Goal: Answer question/provide support: Share knowledge or assist other users

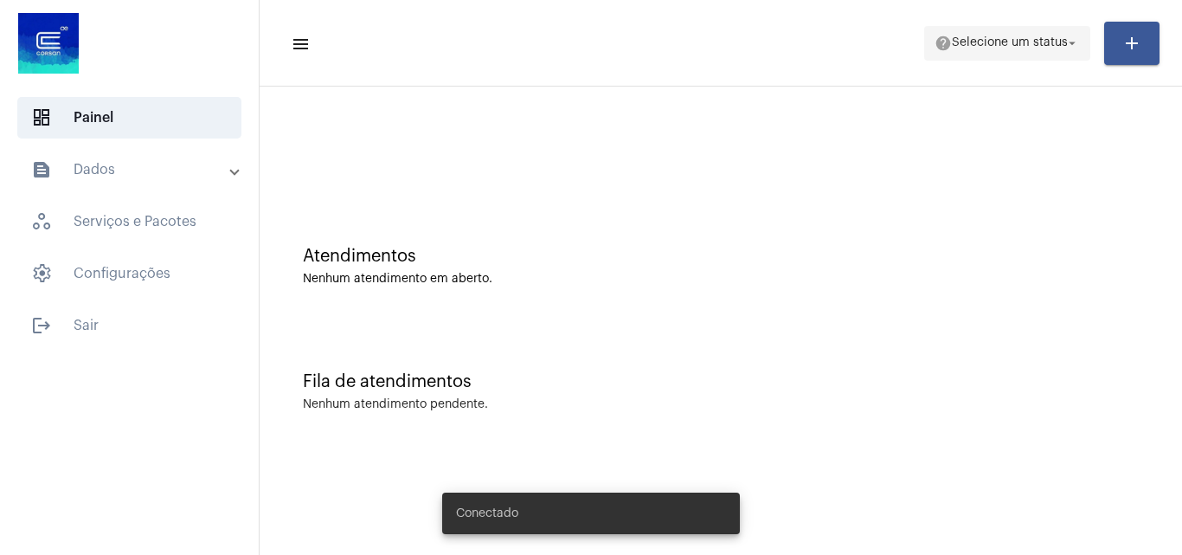
click at [995, 38] on span "Selecione um status" at bounding box center [1010, 43] width 116 height 12
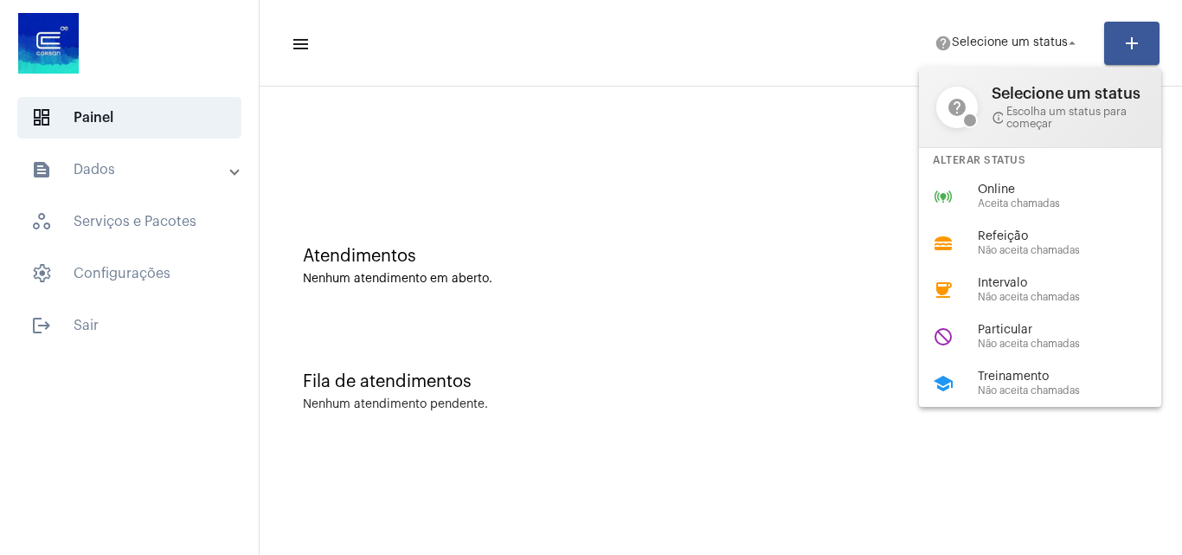
click at [990, 205] on span "Aceita chamadas" at bounding box center [1076, 203] width 197 height 11
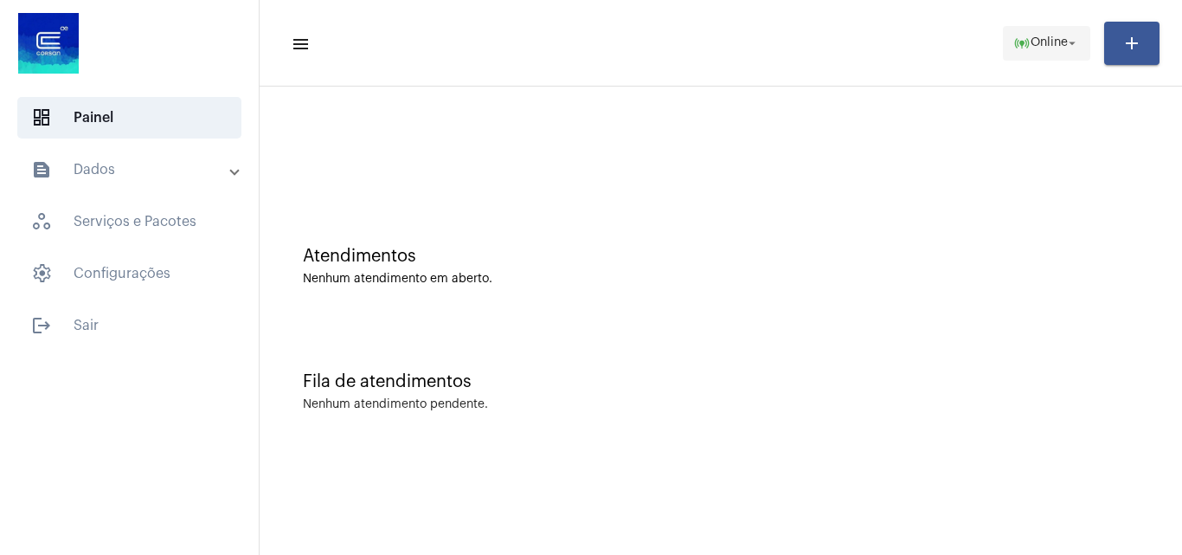
click at [1013, 55] on span "online_prediction Online arrow_drop_down" at bounding box center [1046, 42] width 67 height 31
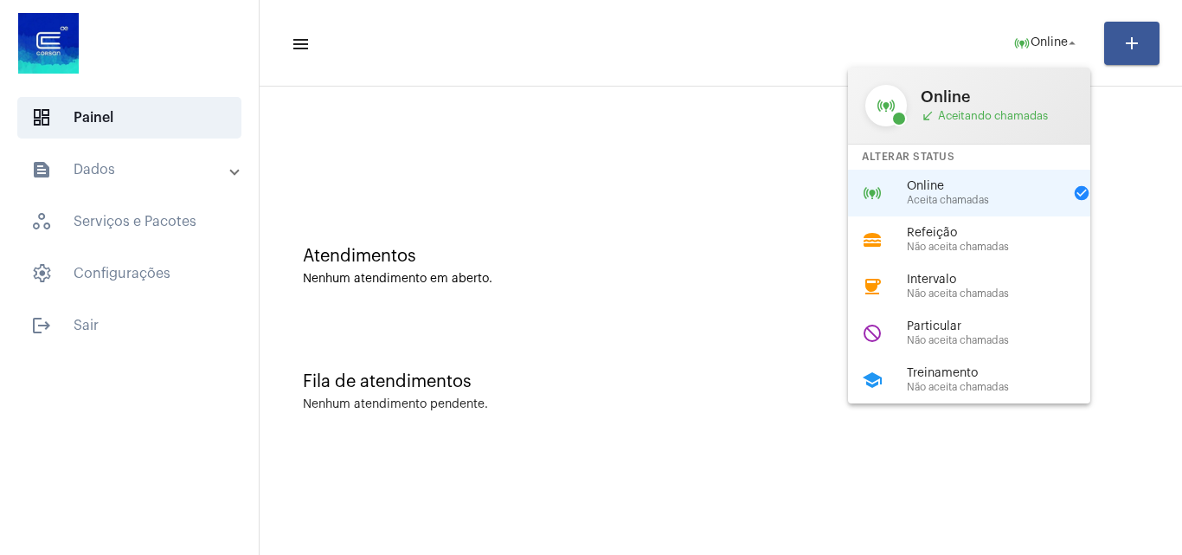
click at [580, 210] on div at bounding box center [591, 277] width 1182 height 555
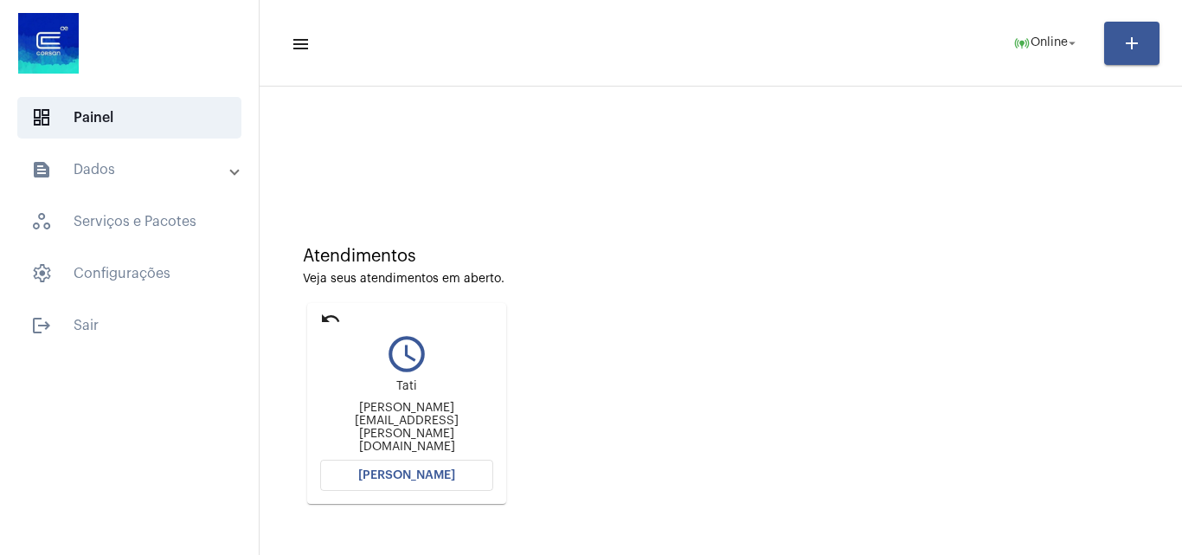
click at [1039, 61] on mat-toolbar-row "menu online_prediction Online arrow_drop_down add" at bounding box center [721, 43] width 922 height 55
click at [1039, 52] on span "online_prediction Online arrow_drop_down" at bounding box center [1046, 42] width 67 height 31
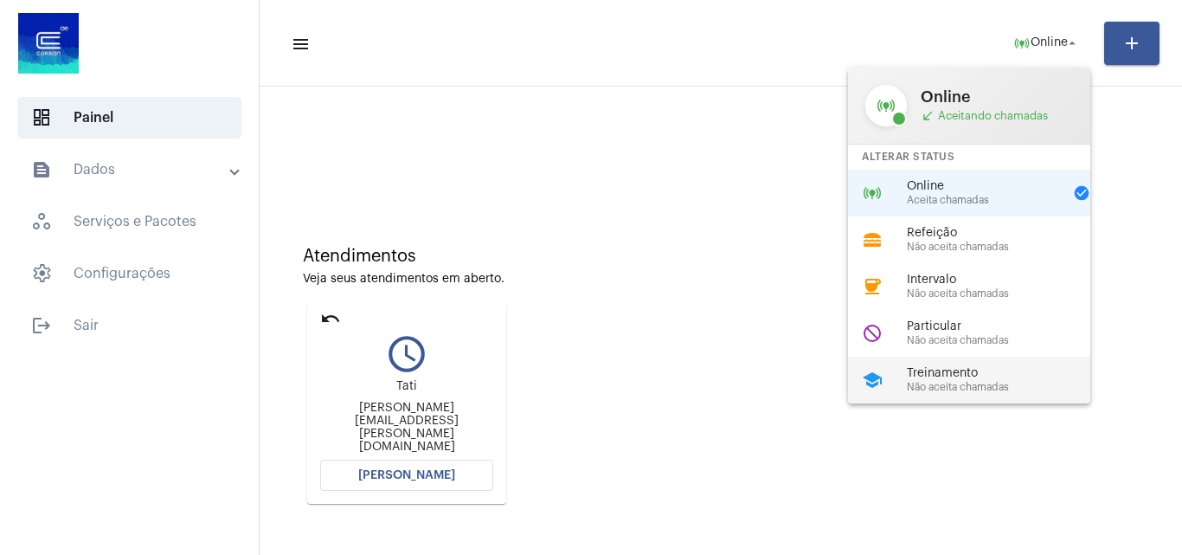
click at [929, 369] on span "Treinamento" at bounding box center [1005, 373] width 197 height 13
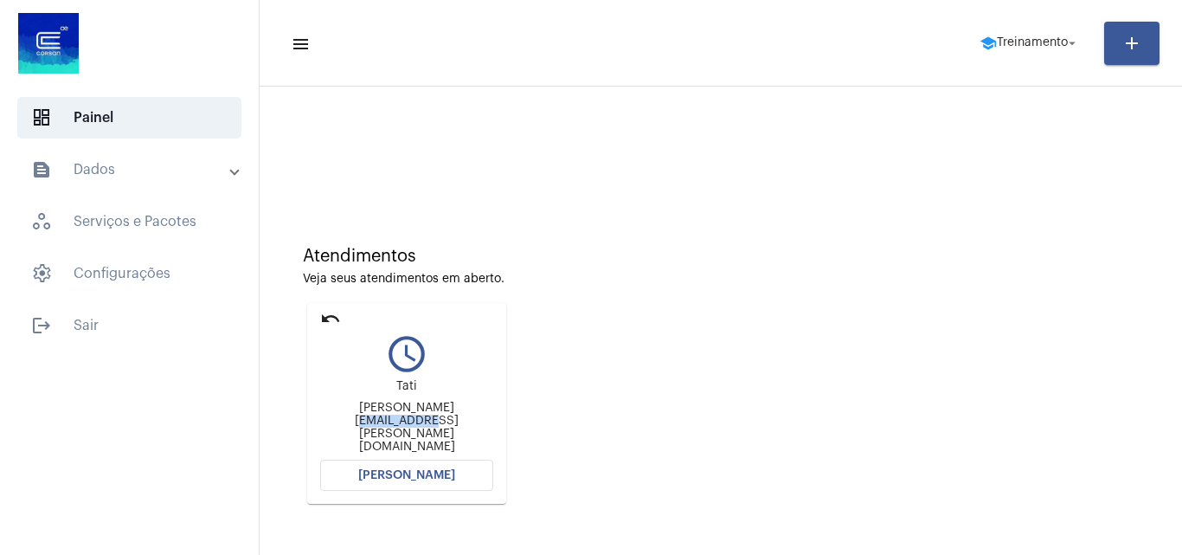
drag, startPoint x: 486, startPoint y: 427, endPoint x: 415, endPoint y: 438, distance: 71.7
click at [415, 438] on div "Tati tatiana.silva@cpfl.com.br" at bounding box center [406, 416] width 173 height 78
click at [1014, 27] on button "school Treinamento arrow_drop_down" at bounding box center [1029, 43] width 121 height 35
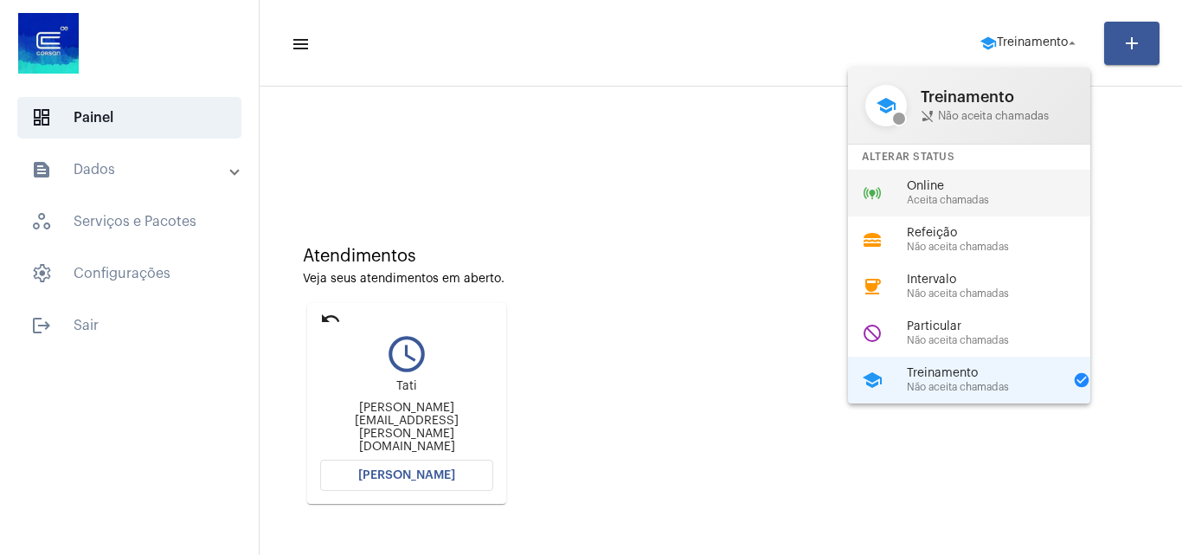
click at [919, 170] on div "online_prediction Online Aceita chamadas" at bounding box center [983, 193] width 270 height 47
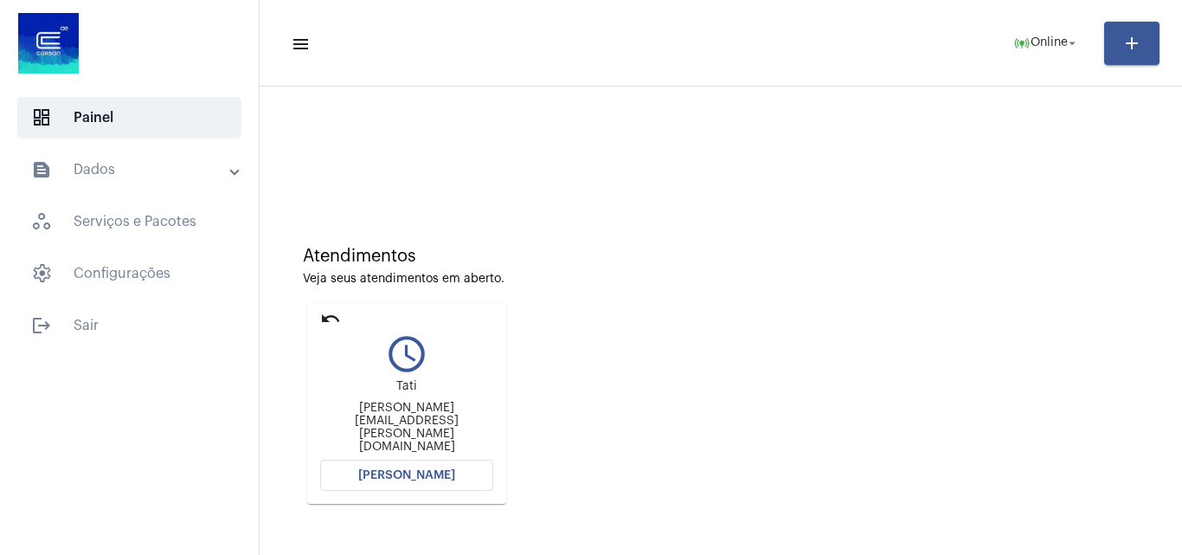
click at [450, 471] on span "[PERSON_NAME]" at bounding box center [406, 475] width 97 height 12
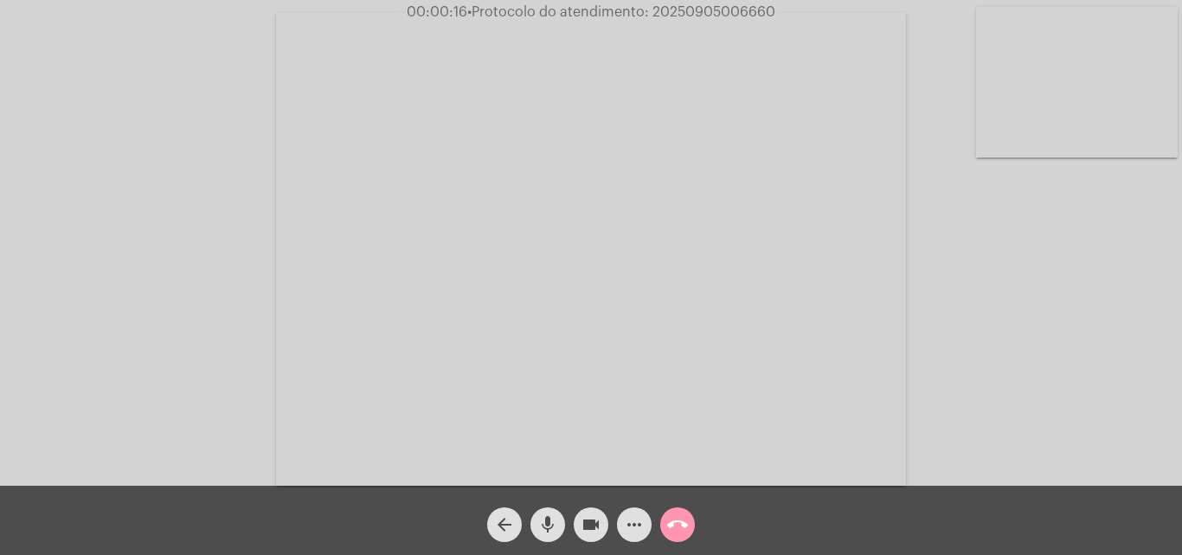
click at [733, 9] on span "• Protocolo do atendimento: 20250905006660" at bounding box center [621, 12] width 308 height 14
drag, startPoint x: 733, startPoint y: 9, endPoint x: 701, endPoint y: 8, distance: 32.0
click at [701, 8] on span "• Protocolo do atendimento: 20250905006660" at bounding box center [620, 12] width 308 height 14
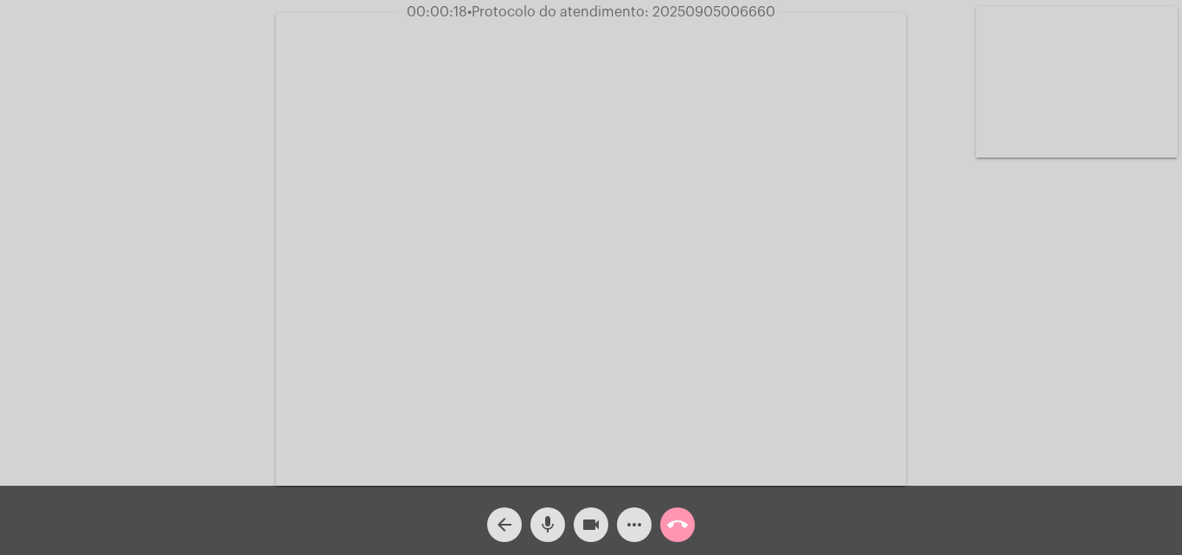
copy span "20250905006660"
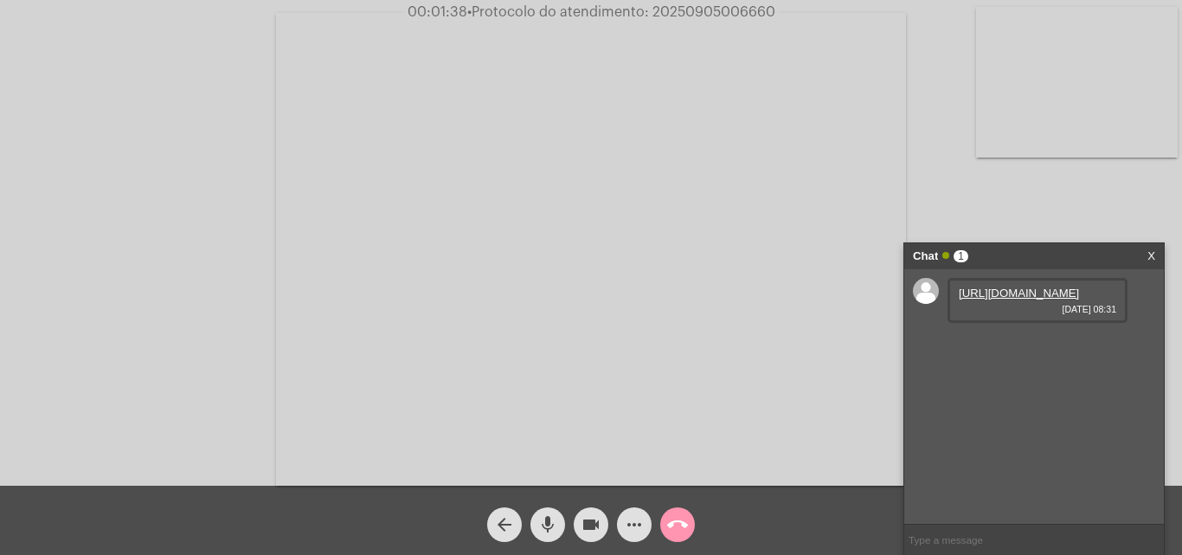
click at [1042, 299] on link "https://neft-transfer-bucket.s3.amazonaws.com/temp-1638916a-4125-1eaf-2d28-cafd…" at bounding box center [1019, 292] width 120 height 13
click at [622, 522] on button "more_horiz" at bounding box center [634, 524] width 35 height 35
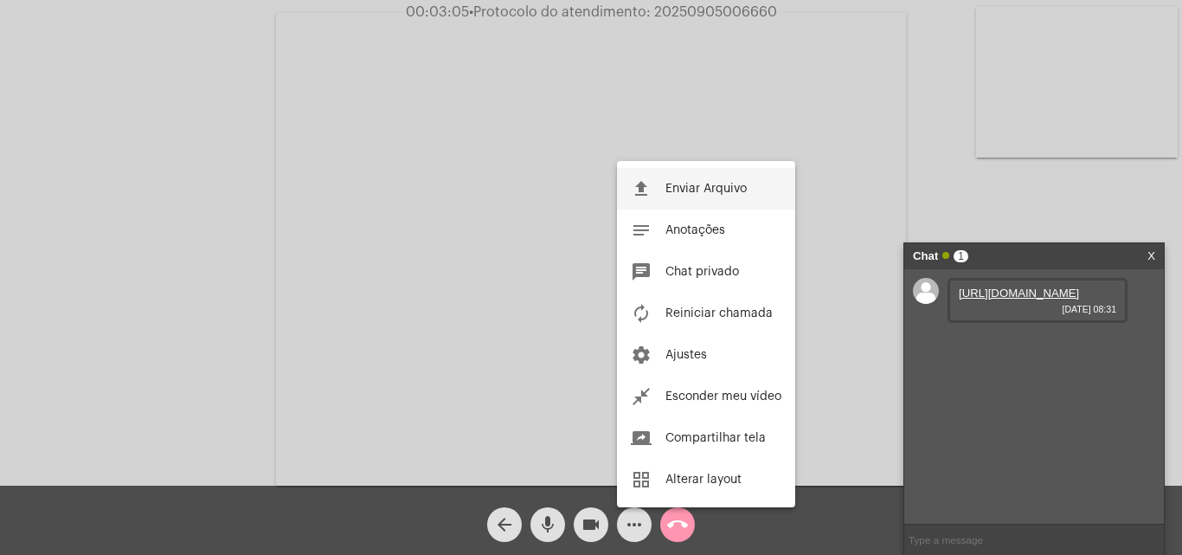
click at [677, 193] on span "Enviar Arquivo" at bounding box center [705, 189] width 81 height 12
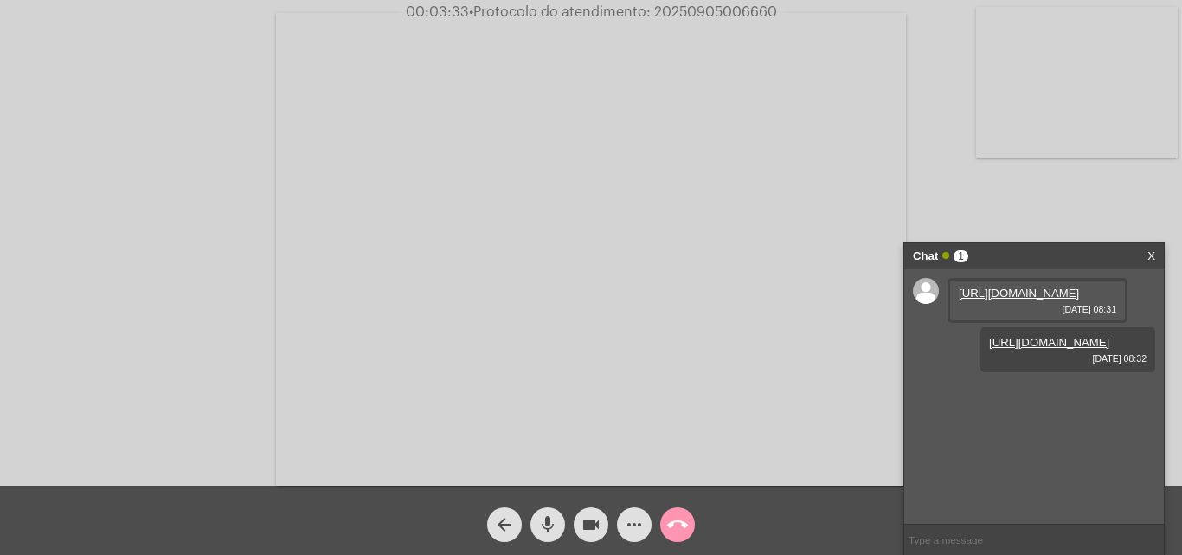
click at [624, 526] on mat-icon "more_horiz" at bounding box center [634, 524] width 21 height 21
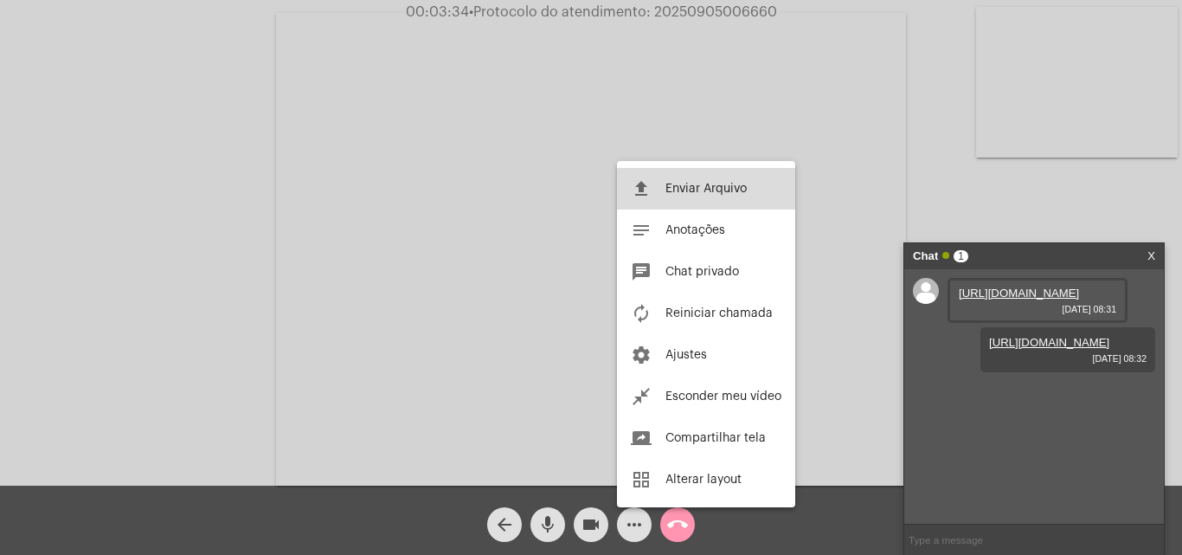
click at [735, 195] on button "file_upload Enviar Arquivo" at bounding box center [706, 189] width 178 height 42
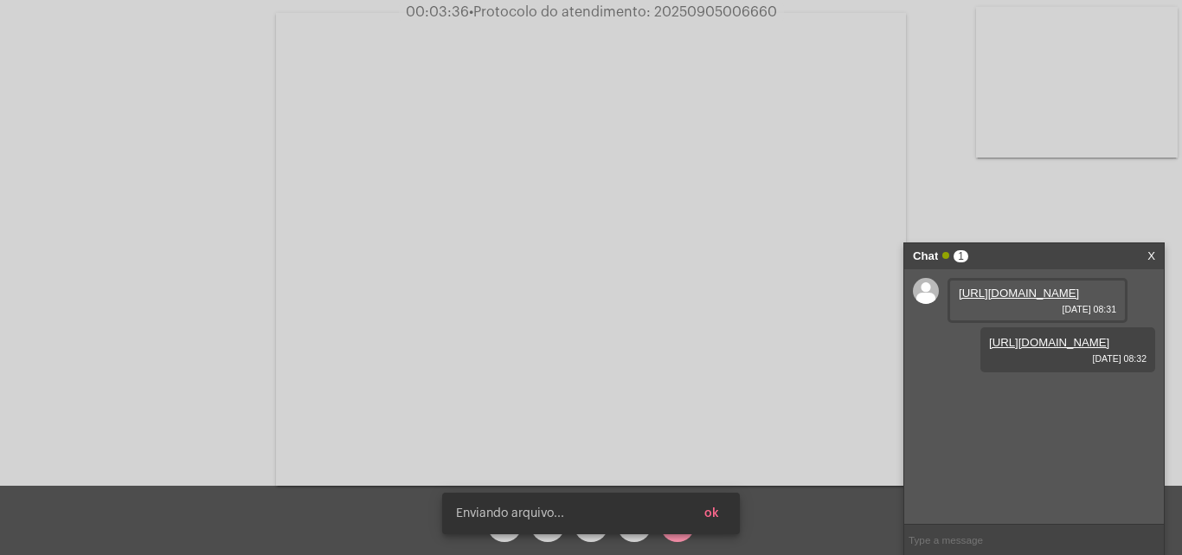
scroll to position [15, 0]
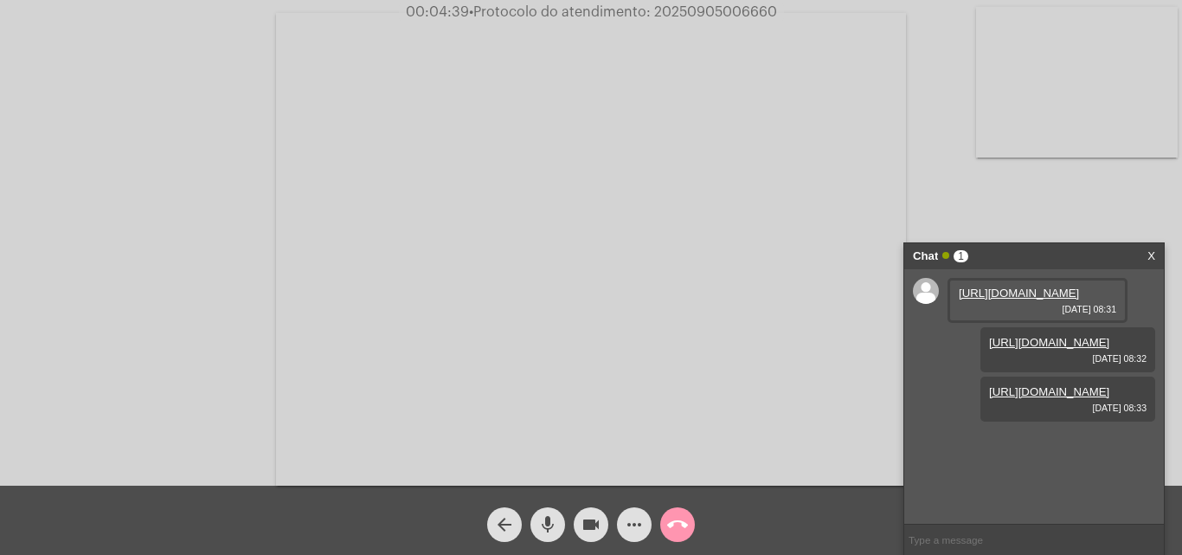
click at [639, 525] on mat-icon "more_horiz" at bounding box center [634, 524] width 21 height 21
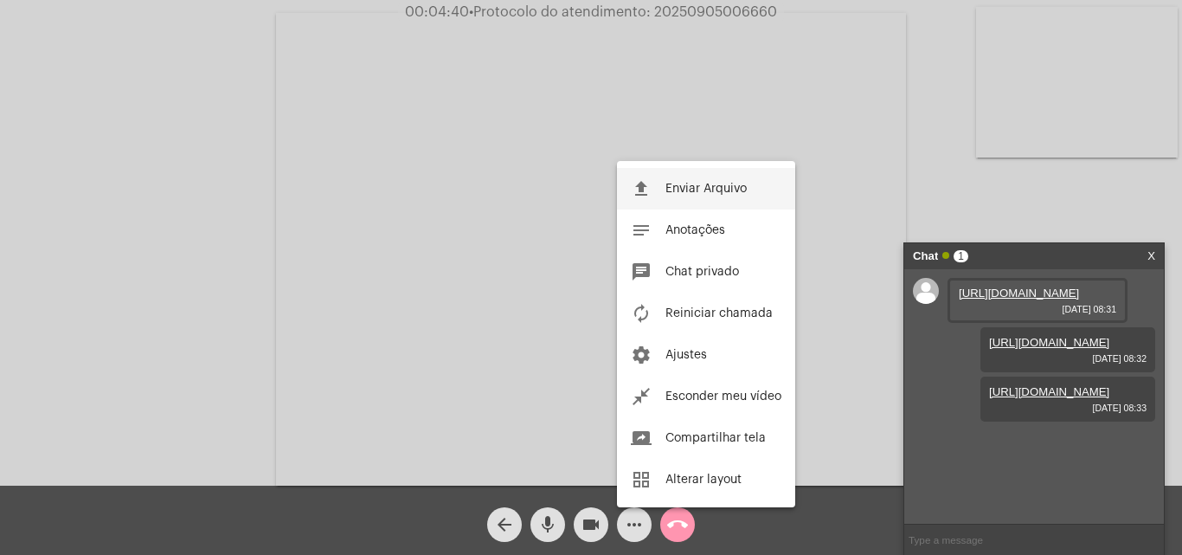
click at [680, 184] on span "Enviar Arquivo" at bounding box center [705, 189] width 81 height 12
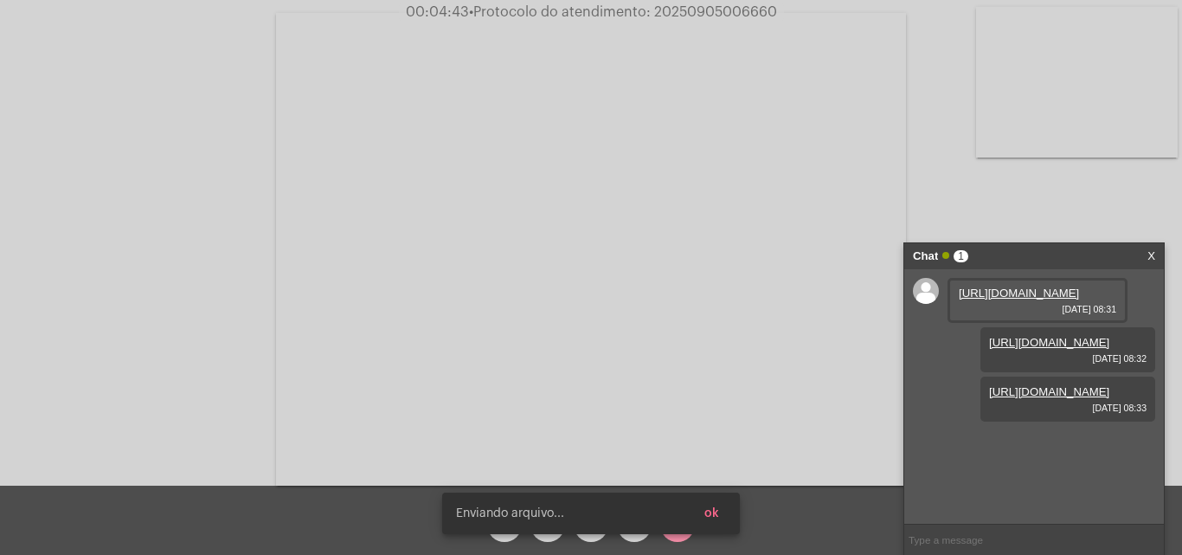
scroll to position [103, 0]
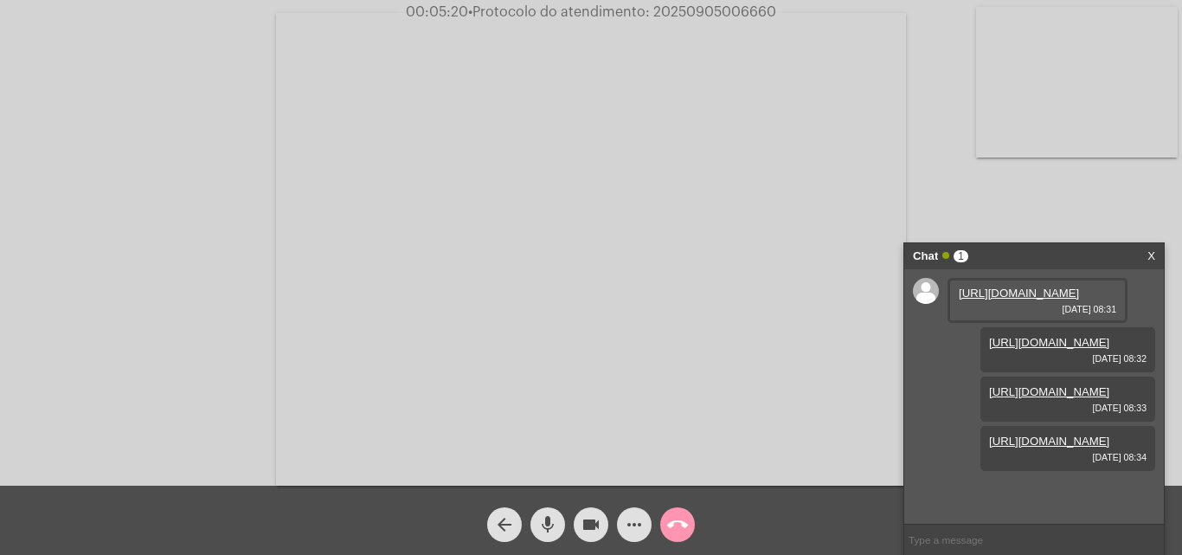
click at [815, 538] on div "arrow_back mic videocam more_horiz call_end" at bounding box center [591, 519] width 1182 height 69
click at [675, 516] on mat-icon "call_end" at bounding box center [677, 524] width 21 height 21
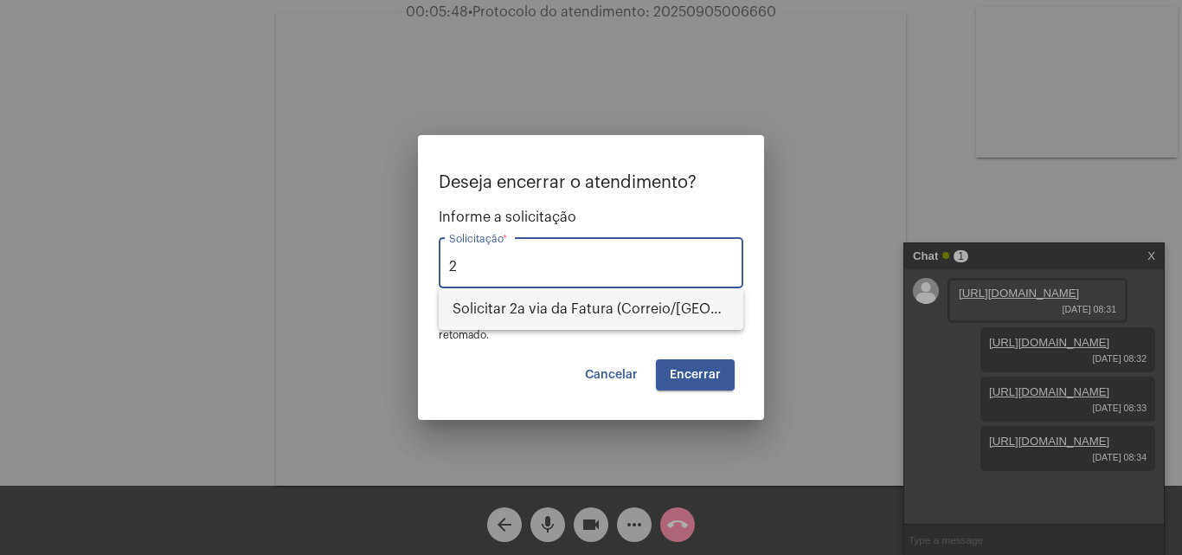
click at [665, 300] on span "Solicitar 2a via da Fatura (Correio/US/Email)" at bounding box center [591, 309] width 277 height 42
type input "Solicitar 2a via da Fatura (Correio/US/Email)"
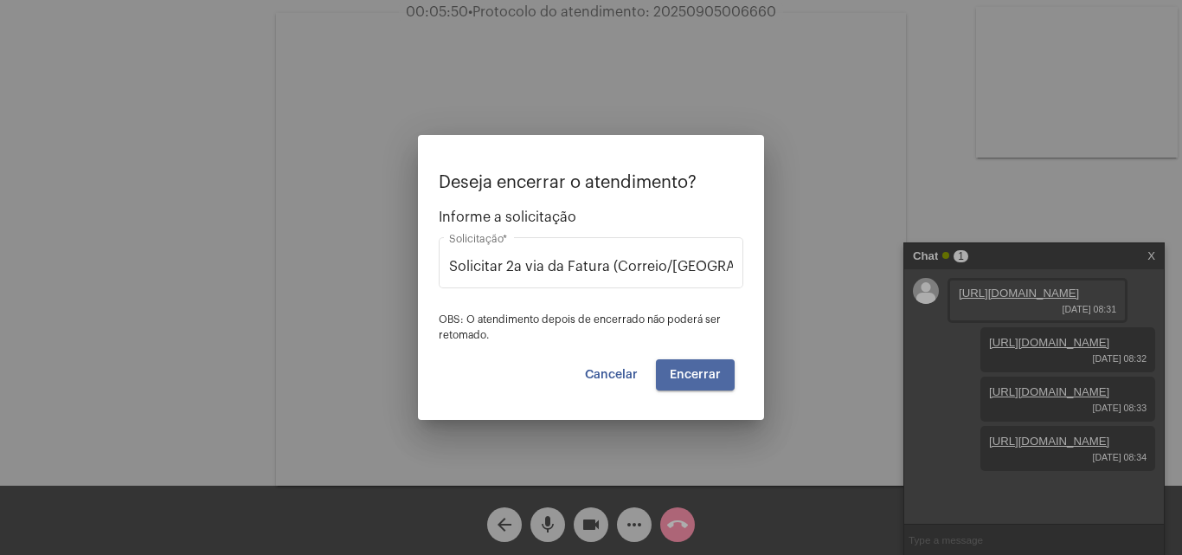
click at [709, 374] on span "Encerrar" at bounding box center [695, 375] width 51 height 12
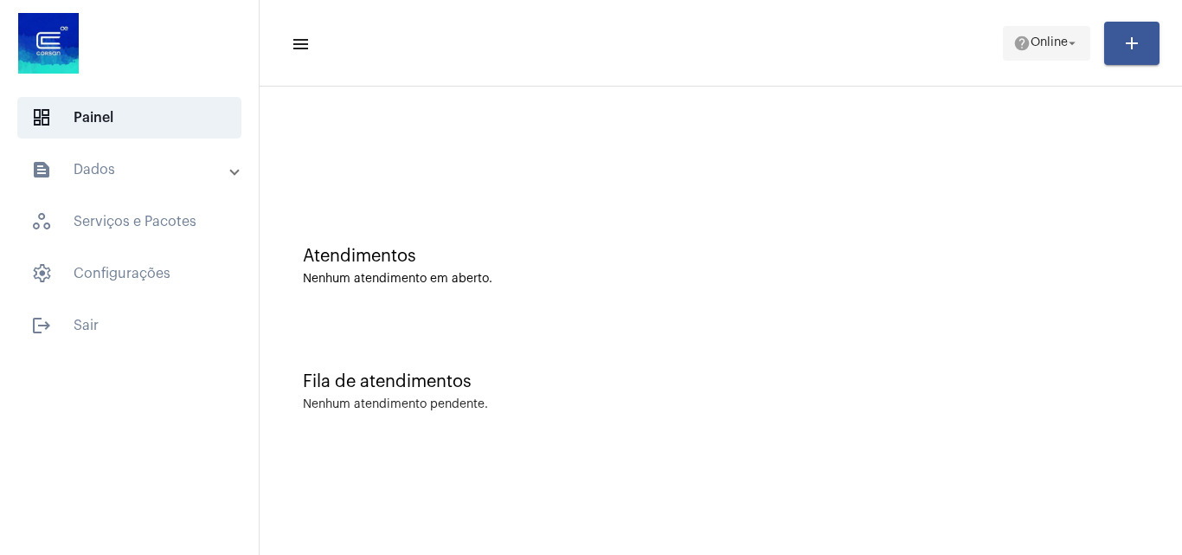
click at [1050, 31] on span "help Online arrow_drop_down" at bounding box center [1046, 42] width 67 height 31
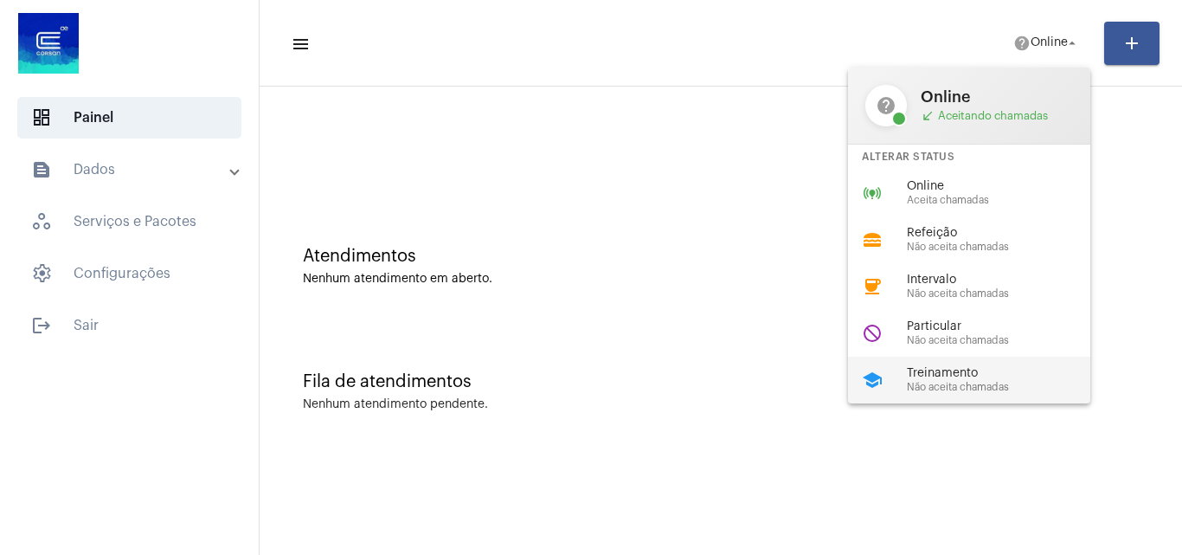
click at [965, 373] on span "Treinamento" at bounding box center [1005, 373] width 197 height 13
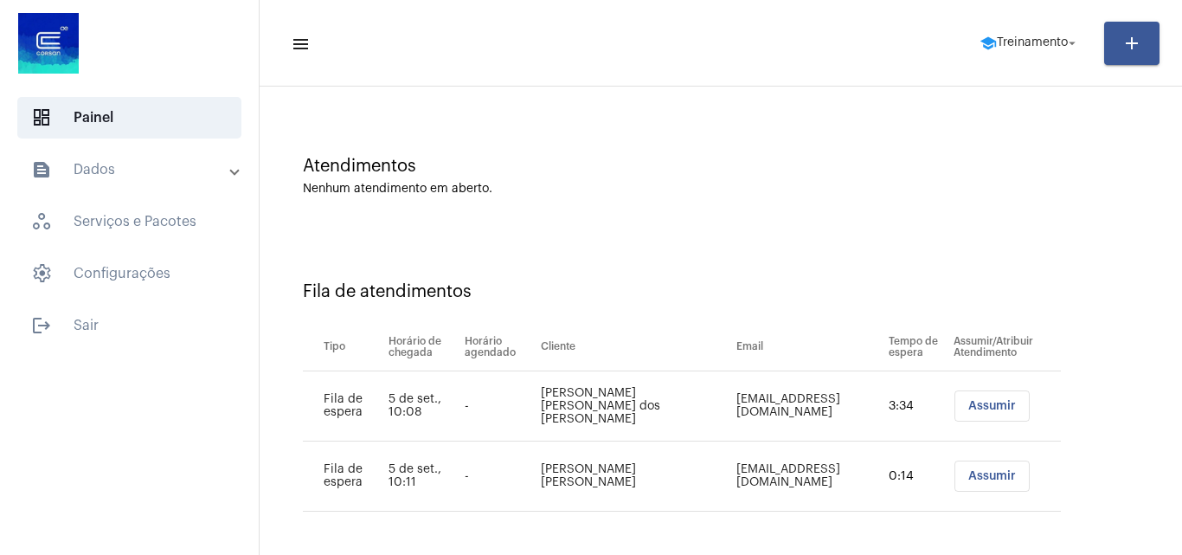
scroll to position [93, 0]
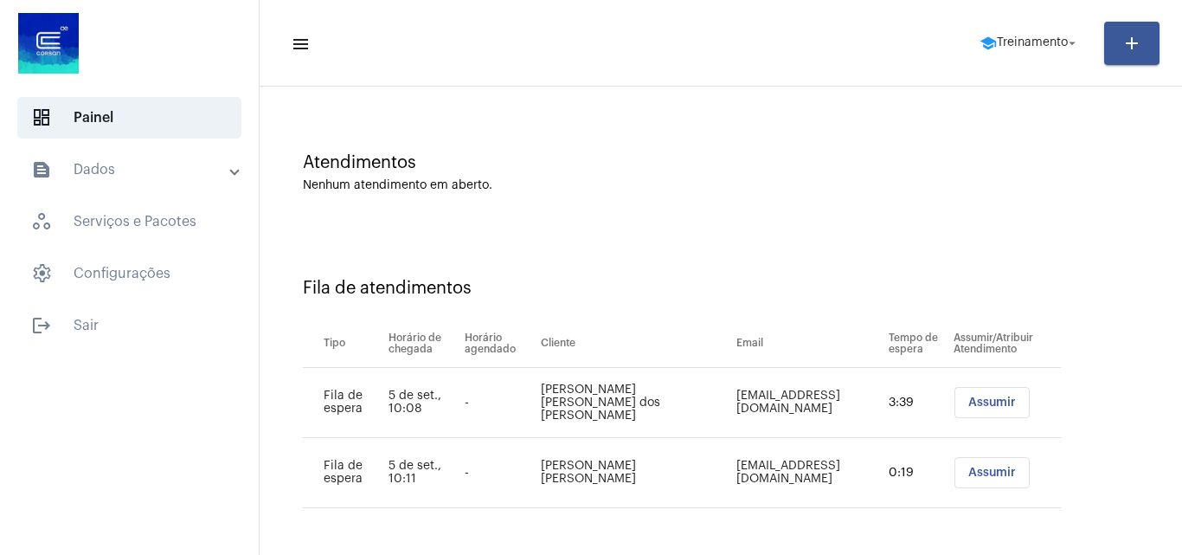
click at [975, 403] on span "Assumir" at bounding box center [992, 402] width 48 height 12
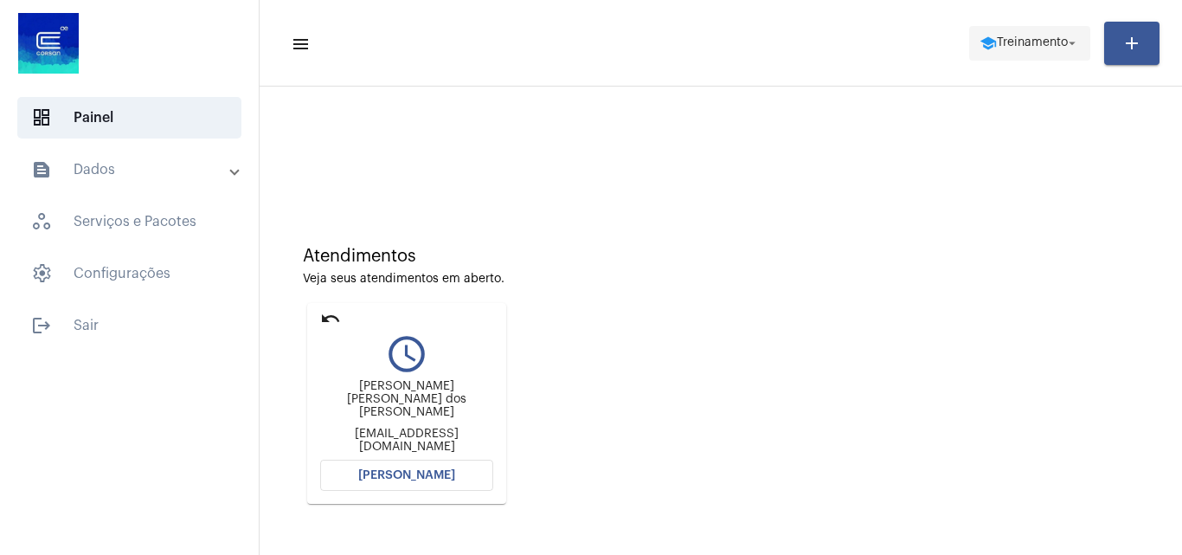
click at [1050, 28] on span "school Treinamento arrow_drop_down" at bounding box center [1030, 42] width 100 height 31
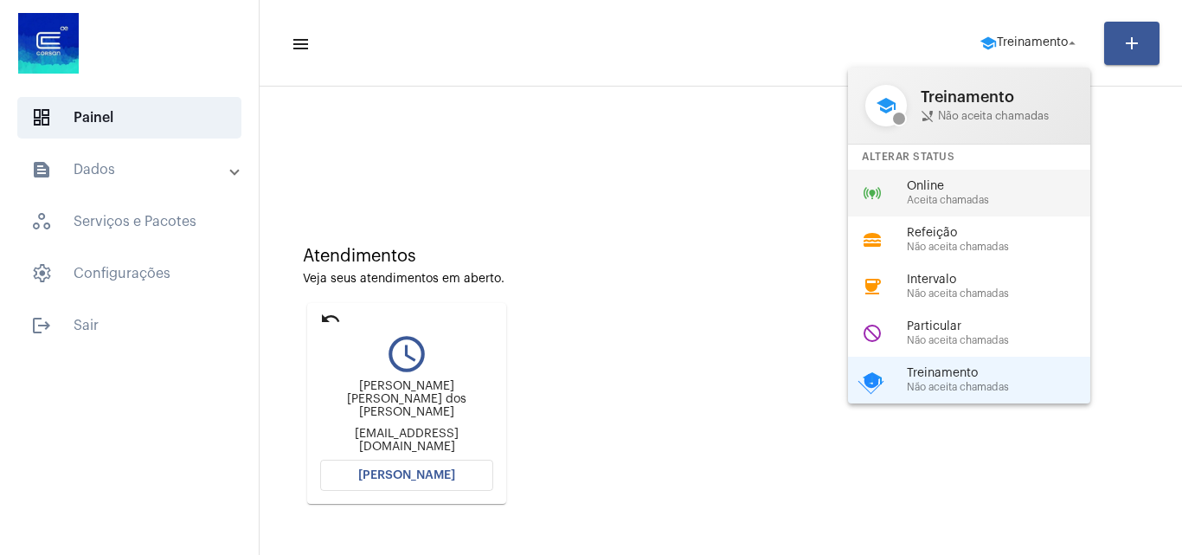
click at [967, 184] on span "Online" at bounding box center [1005, 186] width 197 height 13
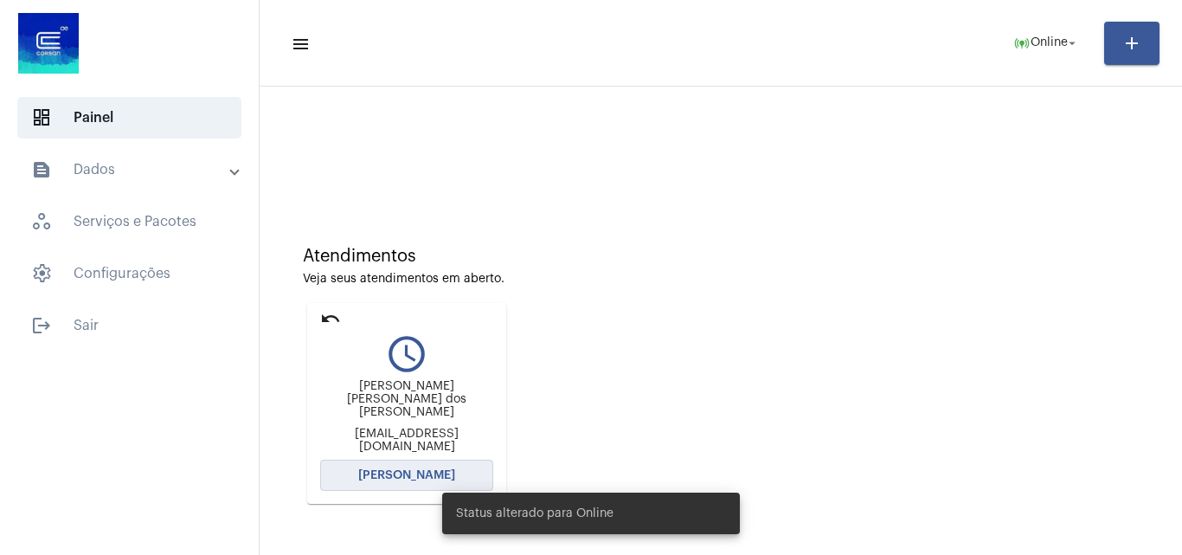
click at [430, 470] on span "[PERSON_NAME]" at bounding box center [406, 475] width 97 height 12
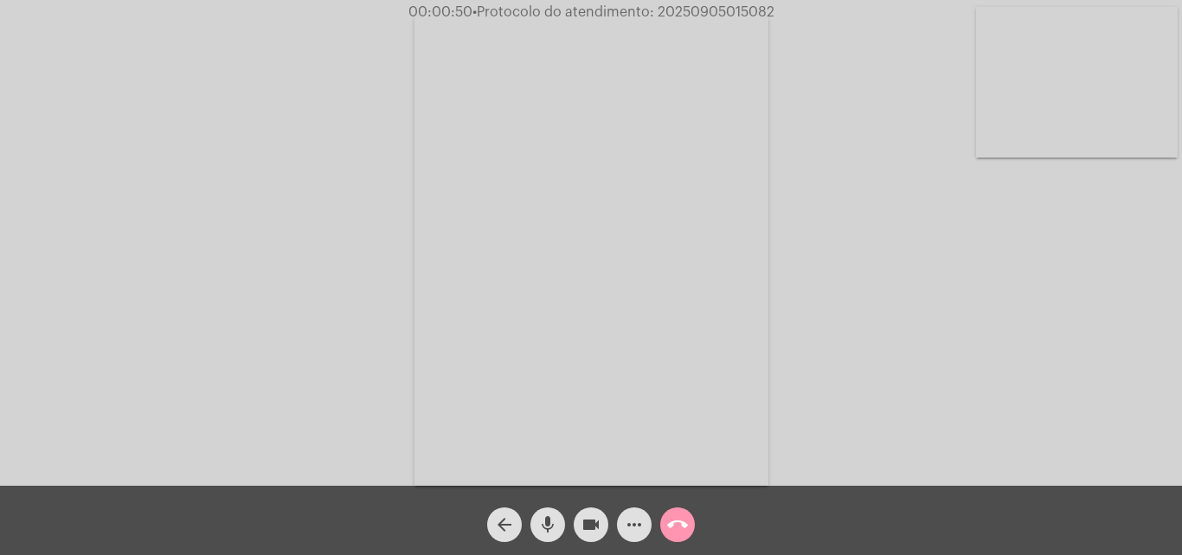
click at [729, 16] on span "• Protocolo do atendimento: 20250905015082" at bounding box center [623, 12] width 302 height 14
drag, startPoint x: 729, startPoint y: 16, endPoint x: 703, endPoint y: 7, distance: 28.2
click at [703, 7] on span "• Protocolo do atendimento: 20250905015082" at bounding box center [621, 12] width 302 height 14
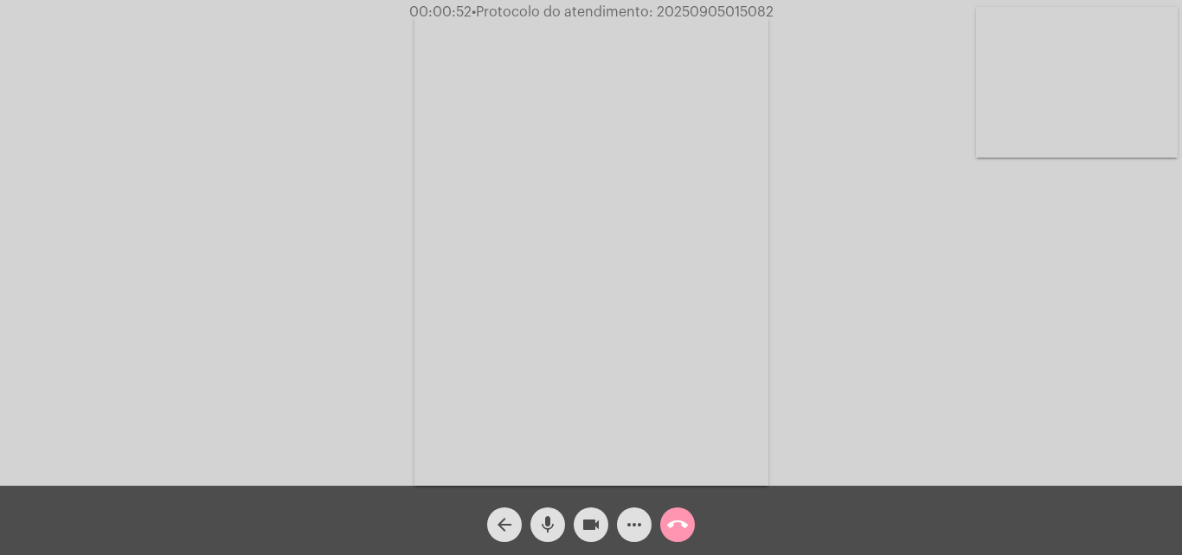
copy span "20250905015082"
click at [709, 9] on span "• Protocolo do atendimento: 20250905015082" at bounding box center [623, 12] width 302 height 14
copy span "20250905015082"
click at [291, 87] on div "Acessando Câmera e Microfone..." at bounding box center [591, 246] width 1179 height 485
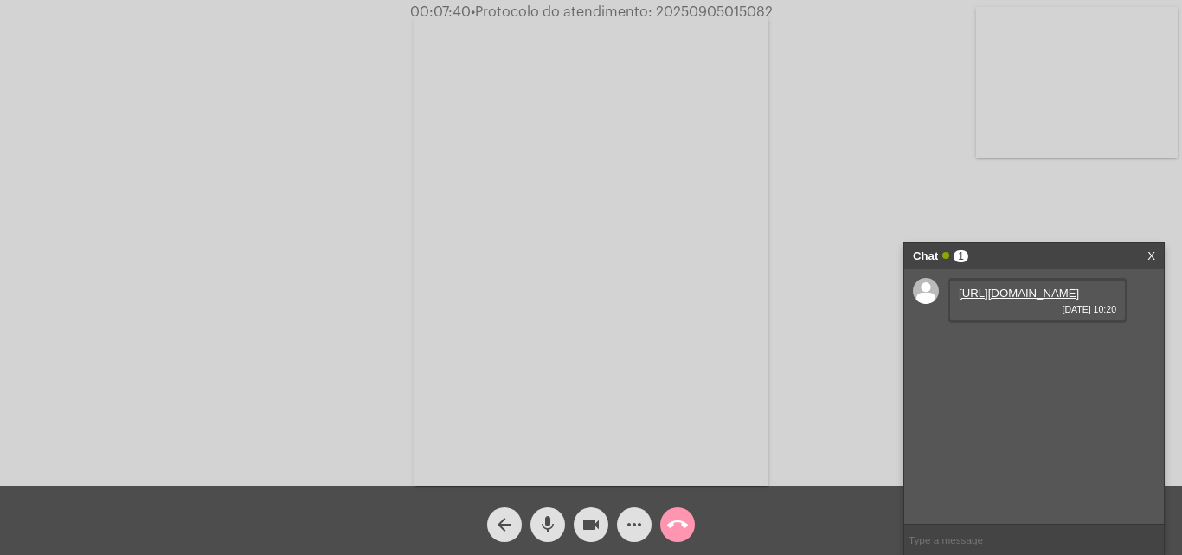
click at [1022, 299] on link "https://neft-transfer-bucket.s3.amazonaws.com/temp-5c14e0d0-97a5-f76e-00a4-1e53…" at bounding box center [1019, 292] width 120 height 13
click at [1031, 349] on link "https://neft-transfer-bucket.s3.amazonaws.com/temp-247eb39e-895f-8975-df45-6af6…" at bounding box center [1019, 342] width 120 height 13
click at [673, 514] on mat-icon "call_end" at bounding box center [677, 524] width 21 height 21
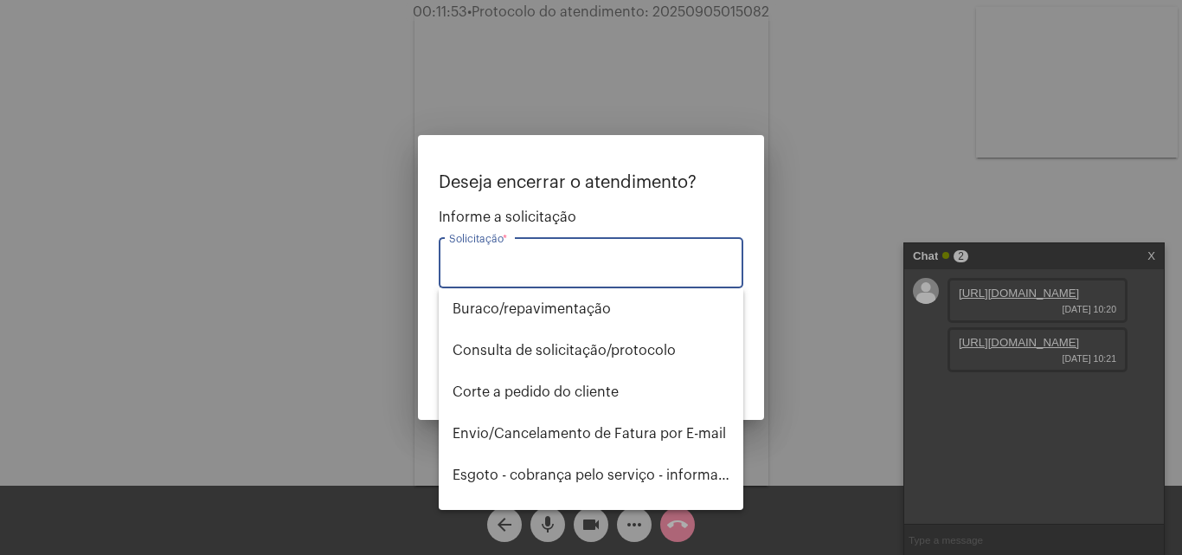
type input "p"
type input "a"
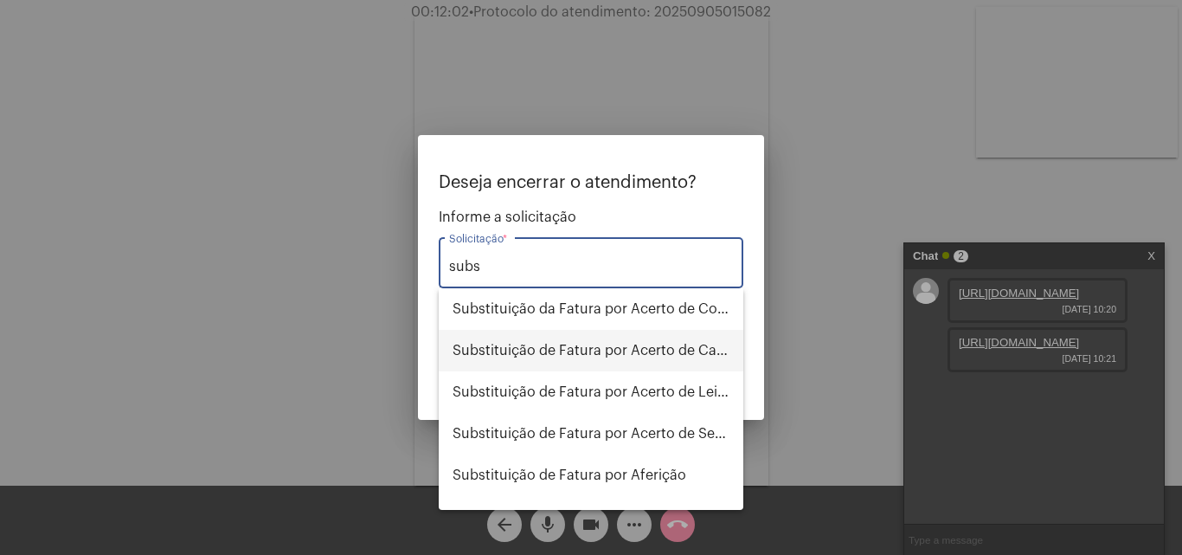
click at [657, 352] on span "Substituição de Fatura por Acerto de Cadastro" at bounding box center [591, 351] width 277 height 42
type input "Substituição de Fatura por Acerto de Cadastro"
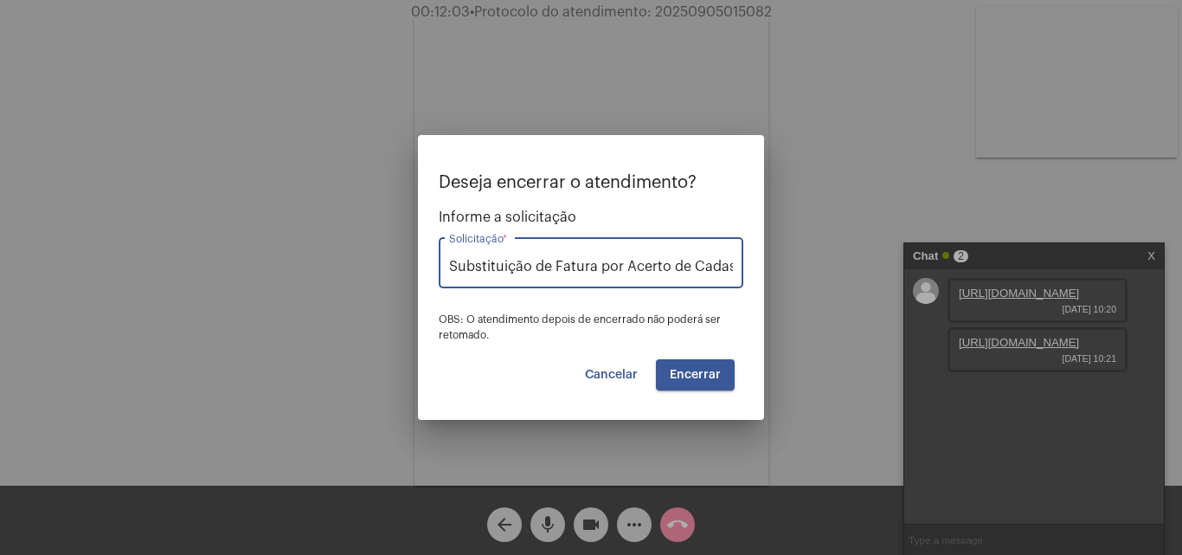
scroll to position [0, 17]
click at [667, 273] on input "Substituição de Fatura por Acerto de Cadastro" at bounding box center [591, 267] width 284 height 16
click at [731, 260] on input "Substituição de Fatura por Acerto de Cadastro" at bounding box center [591, 267] width 284 height 16
click at [593, 369] on span "Cancelar" at bounding box center [611, 375] width 53 height 12
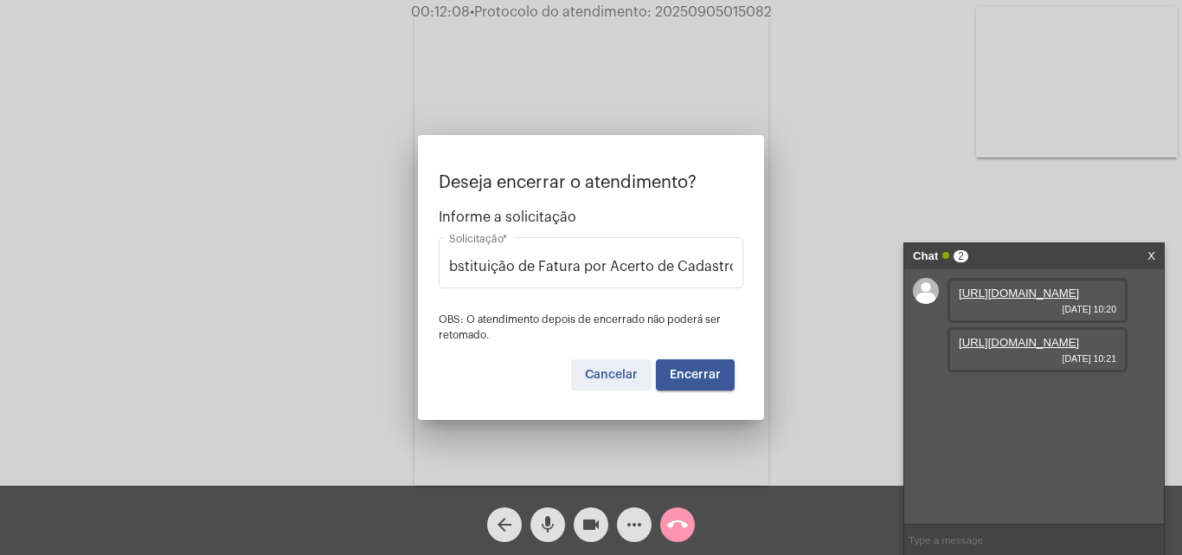
scroll to position [0, 0]
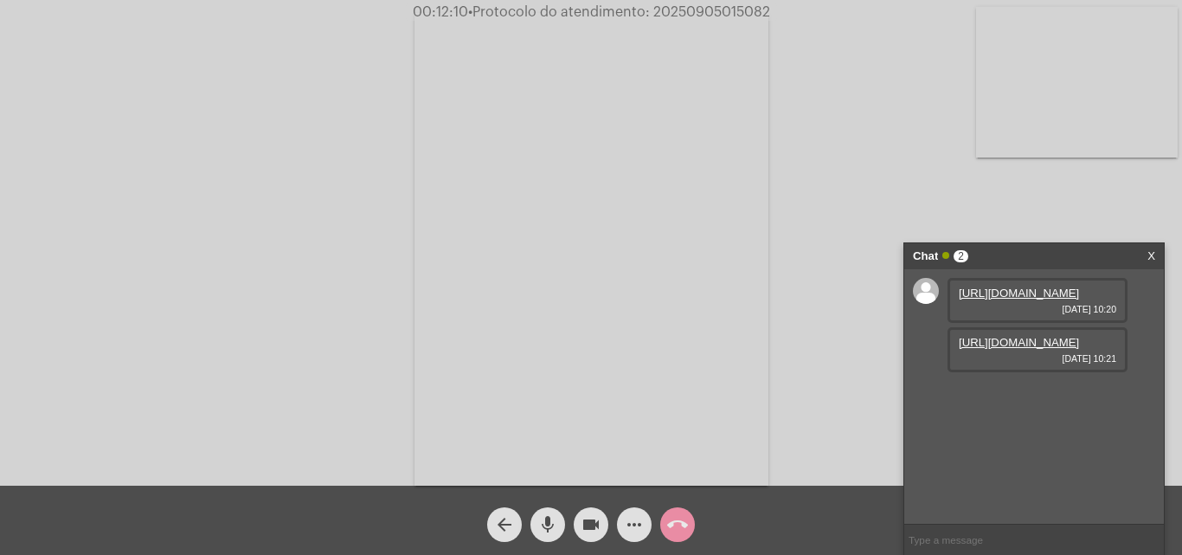
click at [685, 527] on mat-icon "call_end" at bounding box center [677, 524] width 21 height 21
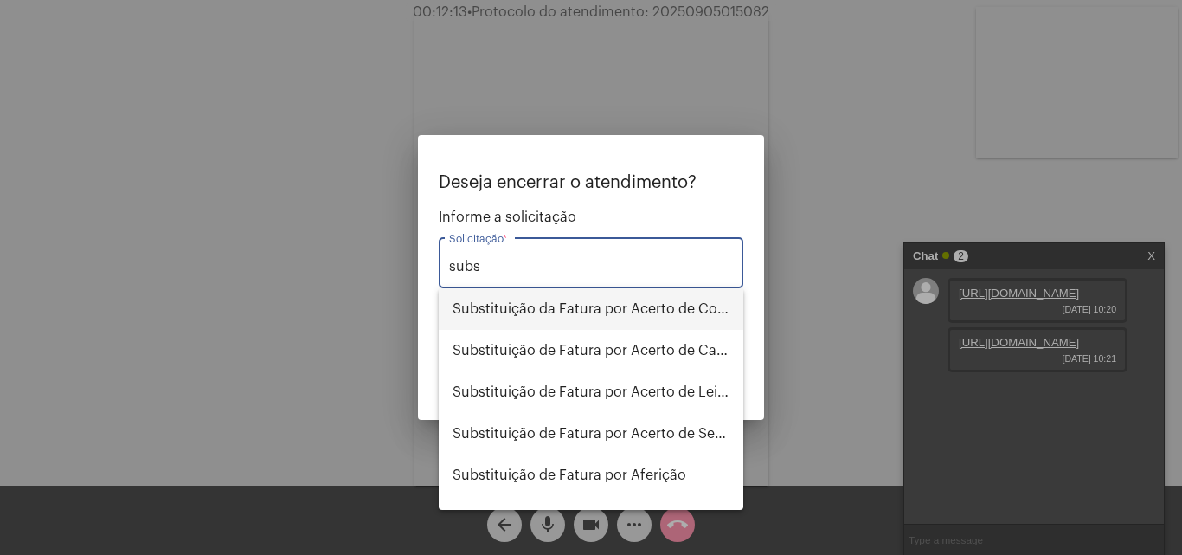
click at [668, 314] on span "Substituição da Fatura por Acerto de Consumo" at bounding box center [591, 309] width 277 height 42
type input "Substituição da Fatura por Acerto de Consumo"
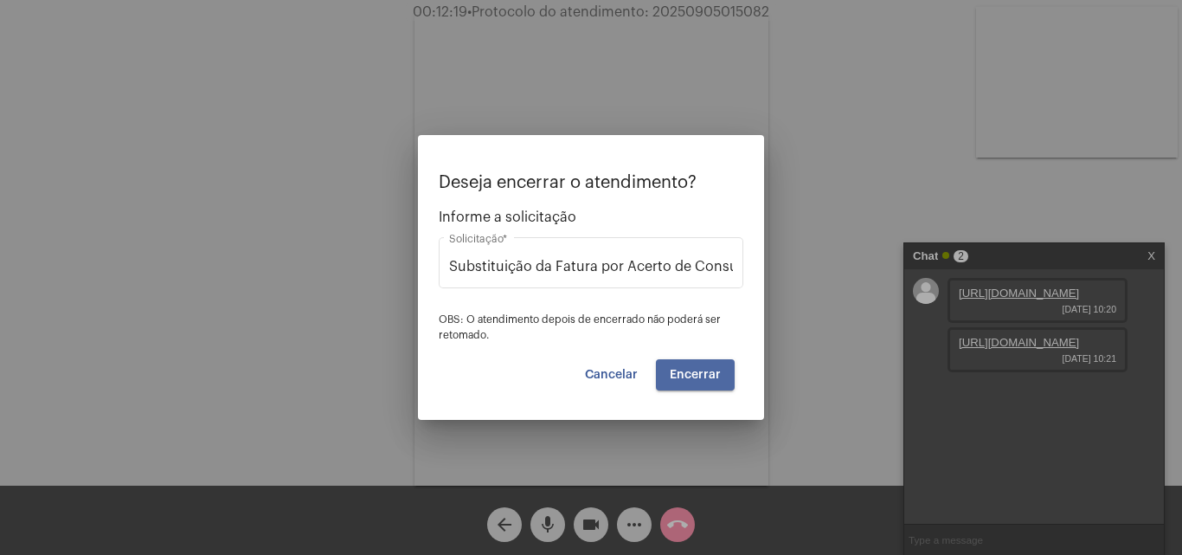
click at [720, 367] on button "Encerrar" at bounding box center [695, 374] width 79 height 31
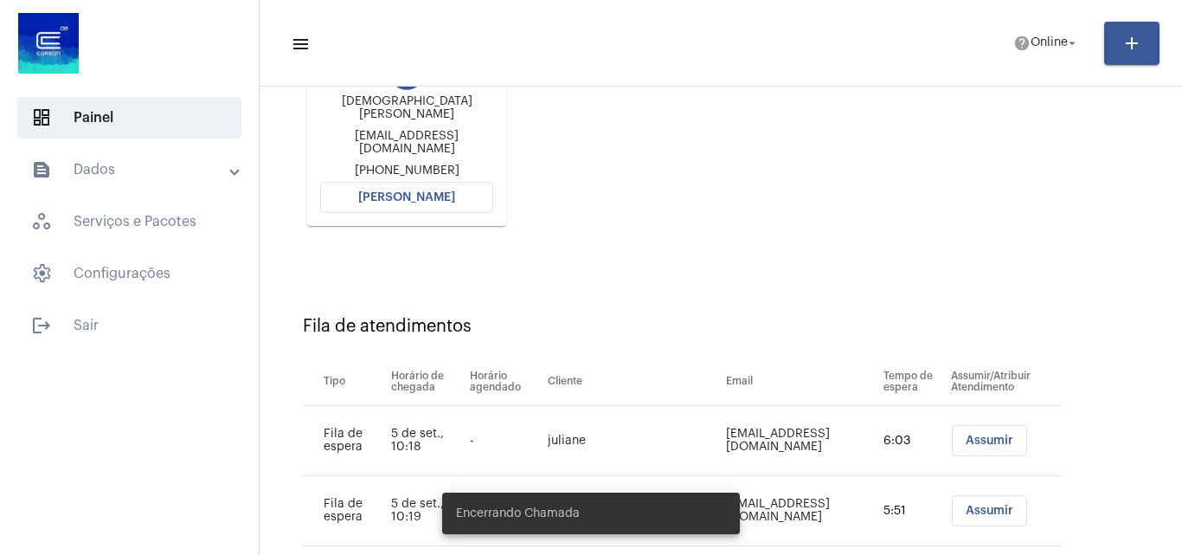
scroll to position [386, 0]
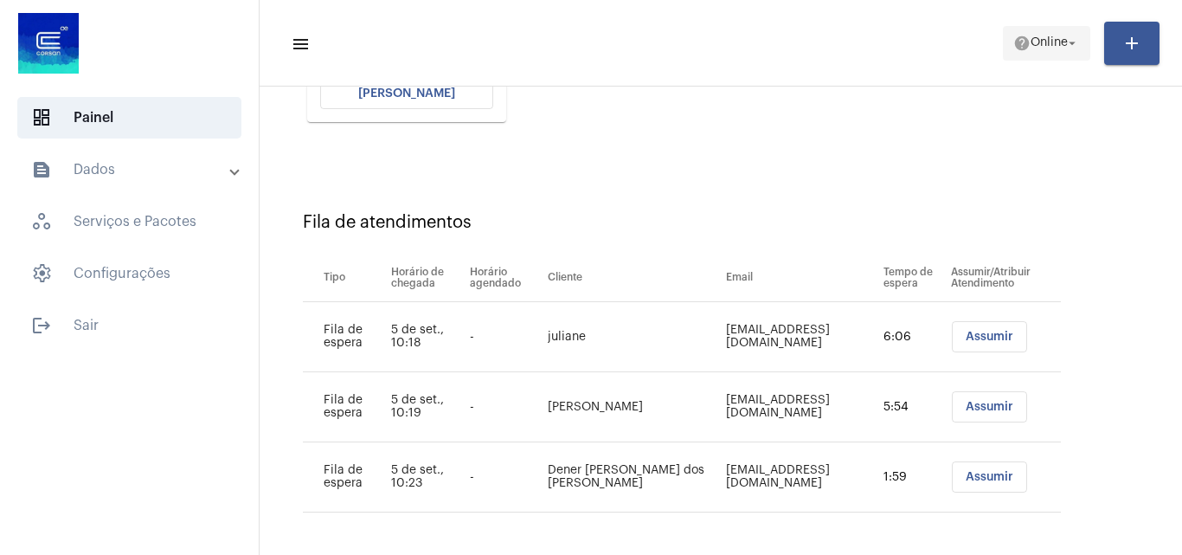
click at [1059, 59] on button "help Online arrow_drop_down" at bounding box center [1046, 43] width 87 height 35
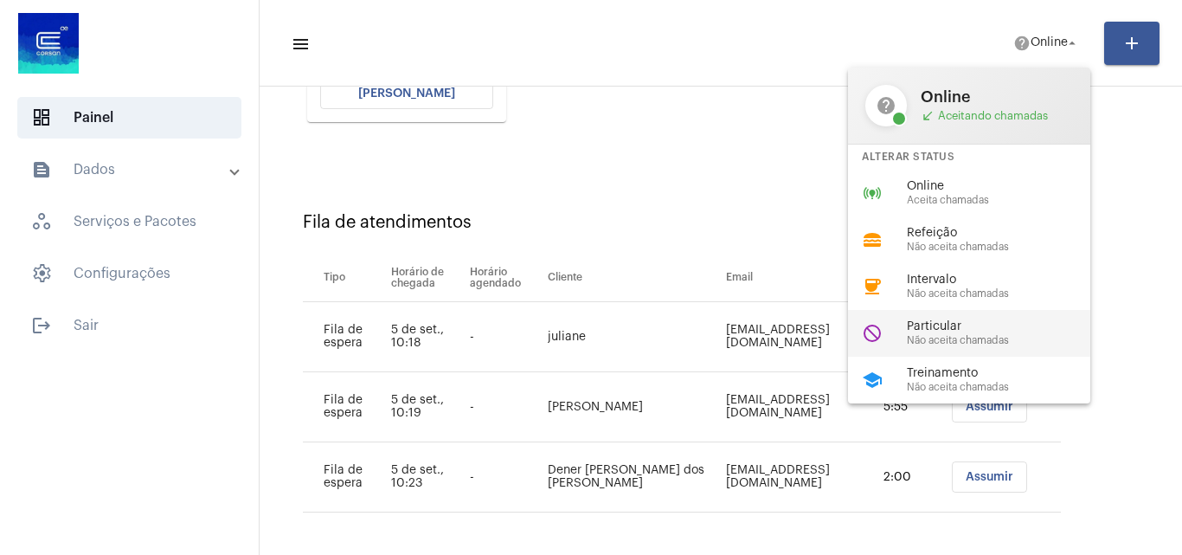
click at [967, 349] on div "do_not_disturb Particular Não aceita chamadas" at bounding box center [983, 333] width 270 height 47
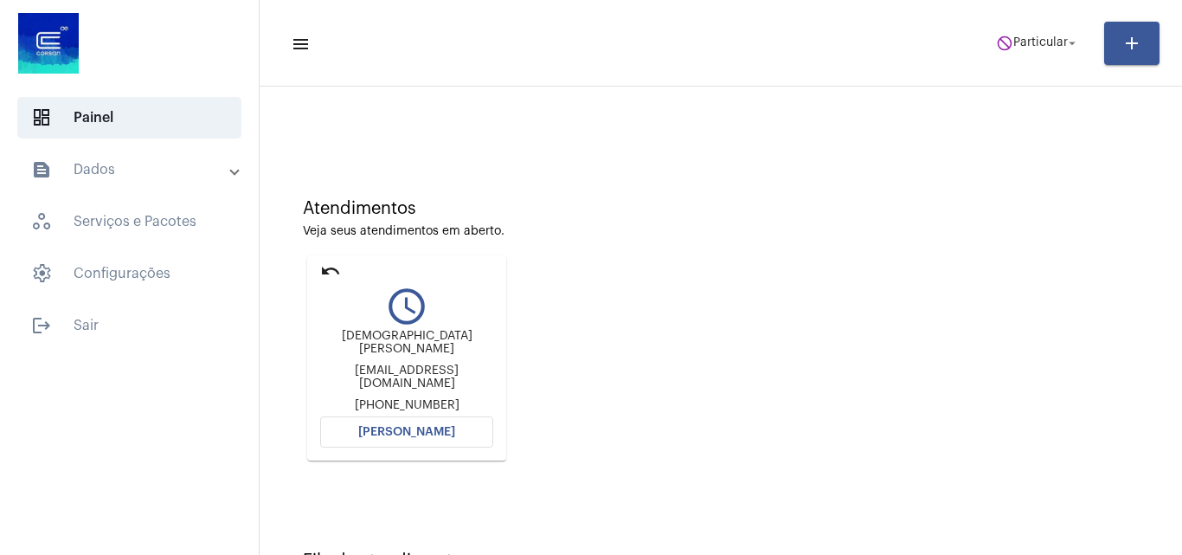
scroll to position [122, 0]
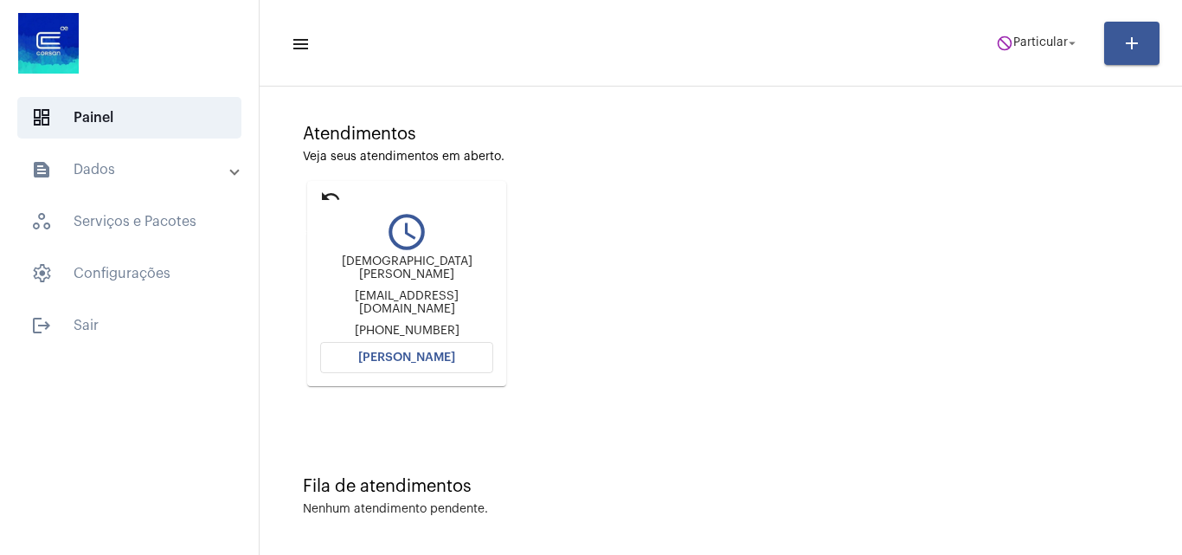
click at [332, 194] on mat-icon "undo" at bounding box center [330, 196] width 21 height 21
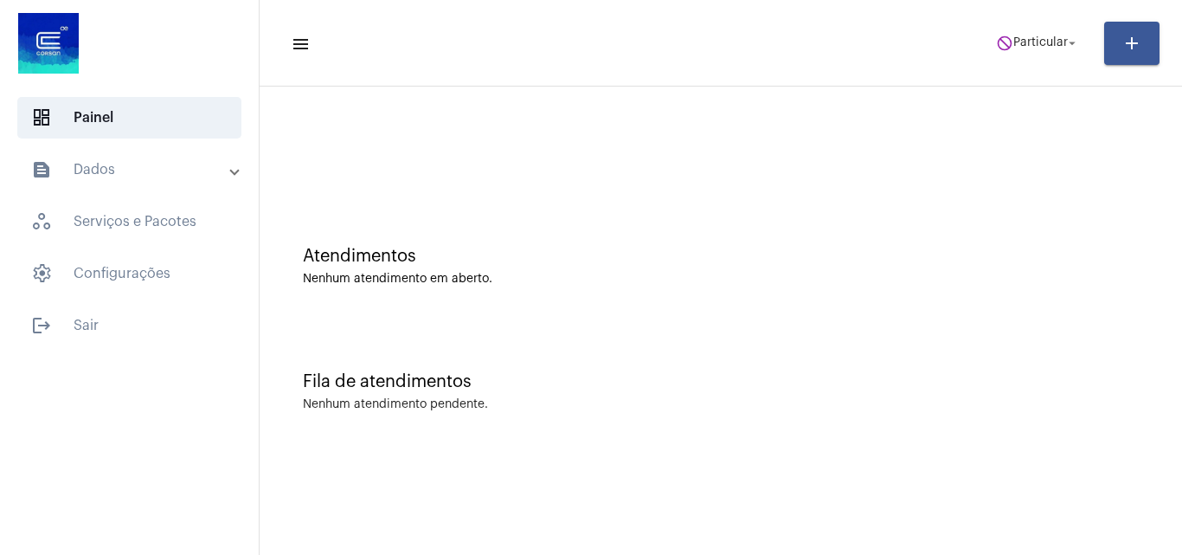
scroll to position [0, 0]
click at [1044, 26] on button "do_not_disturb Particular arrow_drop_down" at bounding box center [1038, 43] width 105 height 35
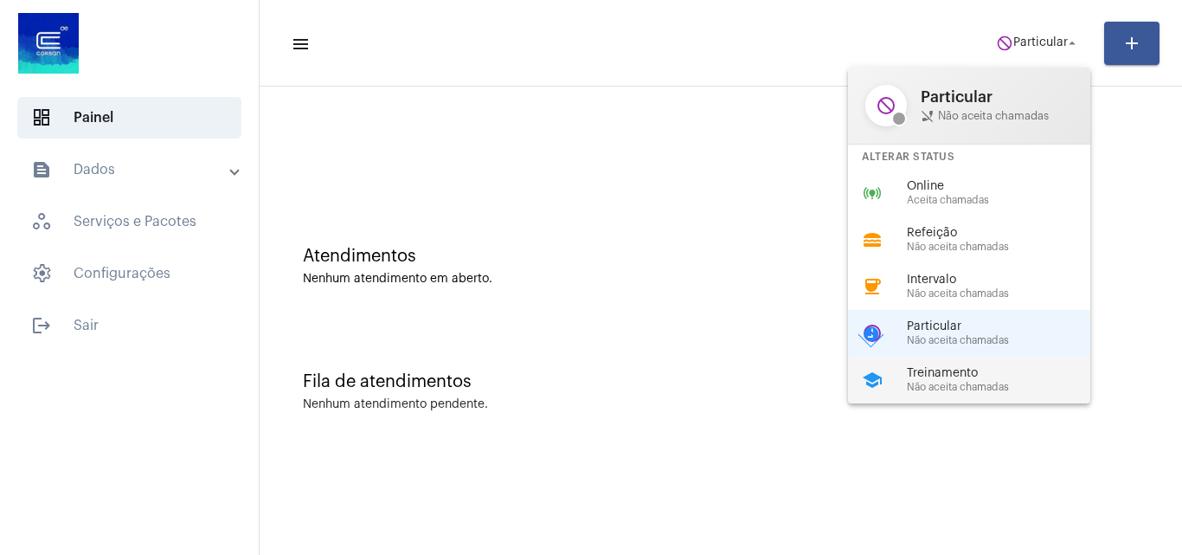
click at [953, 386] on span "Não aceita chamadas" at bounding box center [1005, 387] width 197 height 11
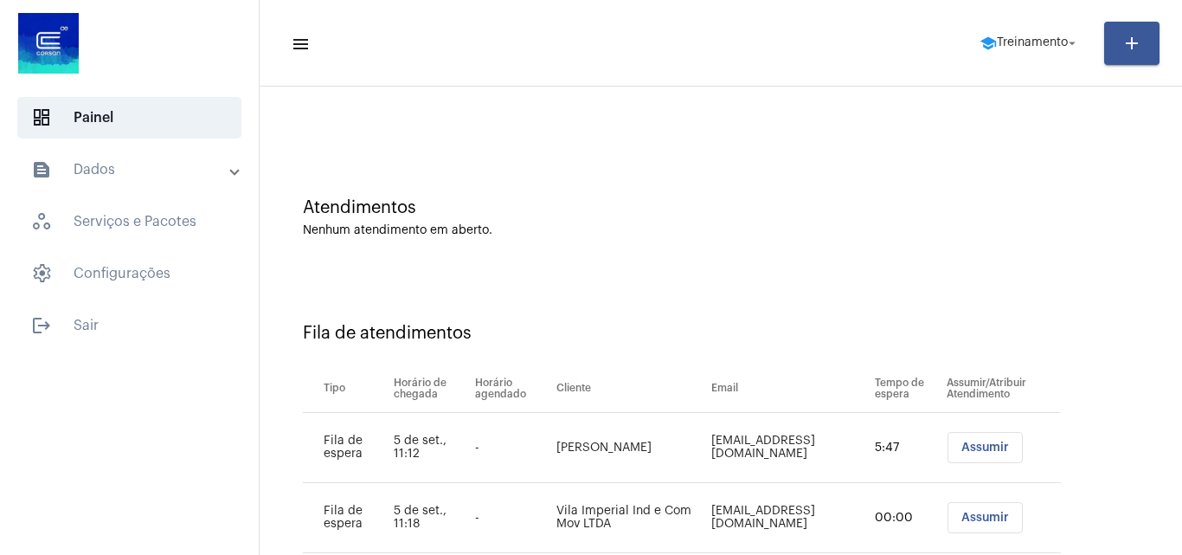
scroll to position [93, 0]
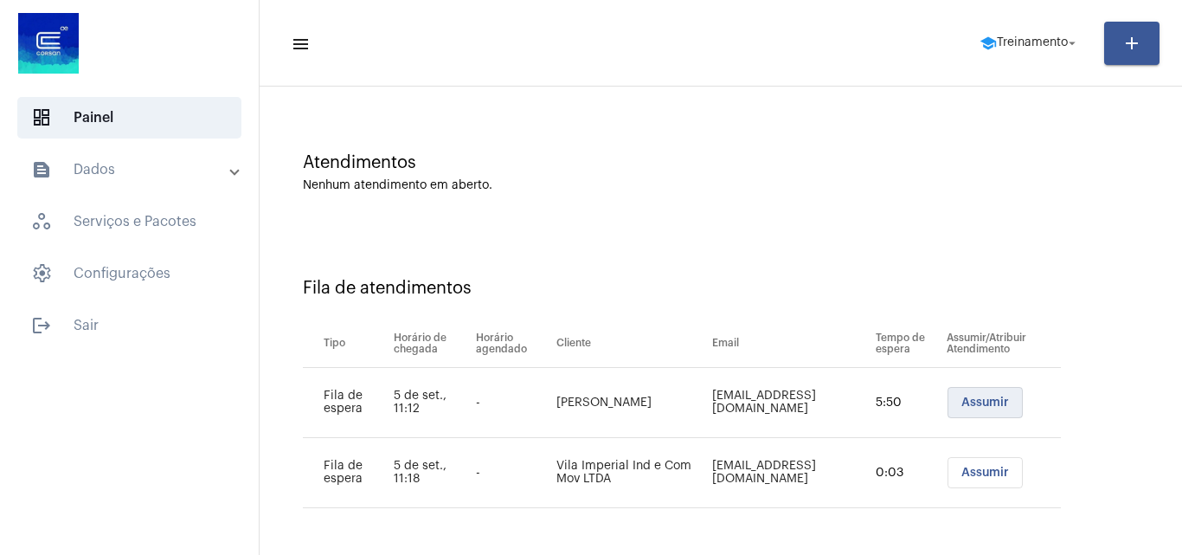
click at [961, 395] on button "Assumir" at bounding box center [985, 402] width 75 height 31
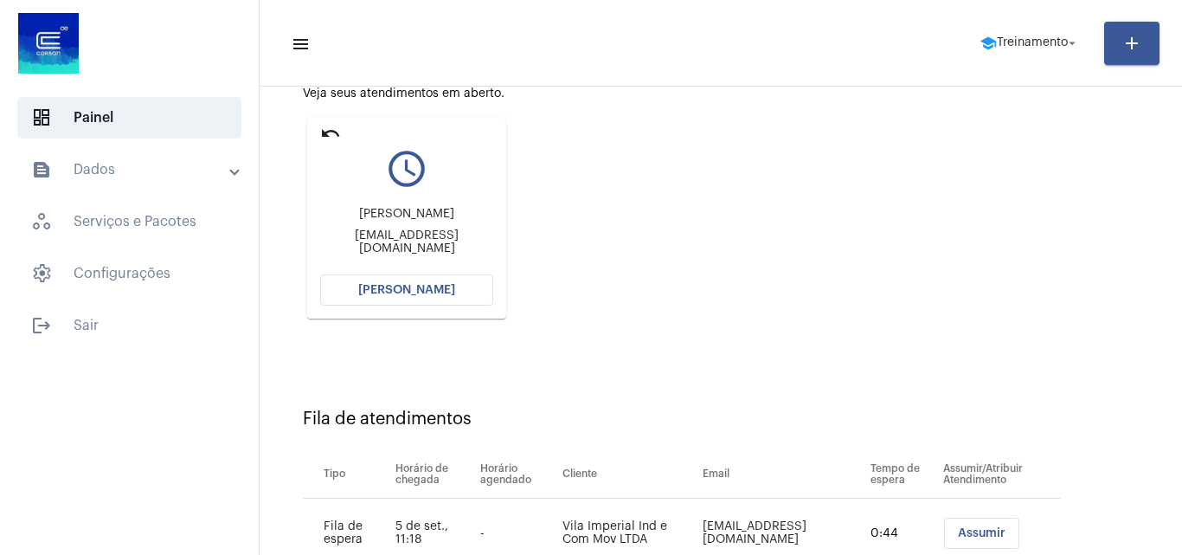
scroll to position [246, 0]
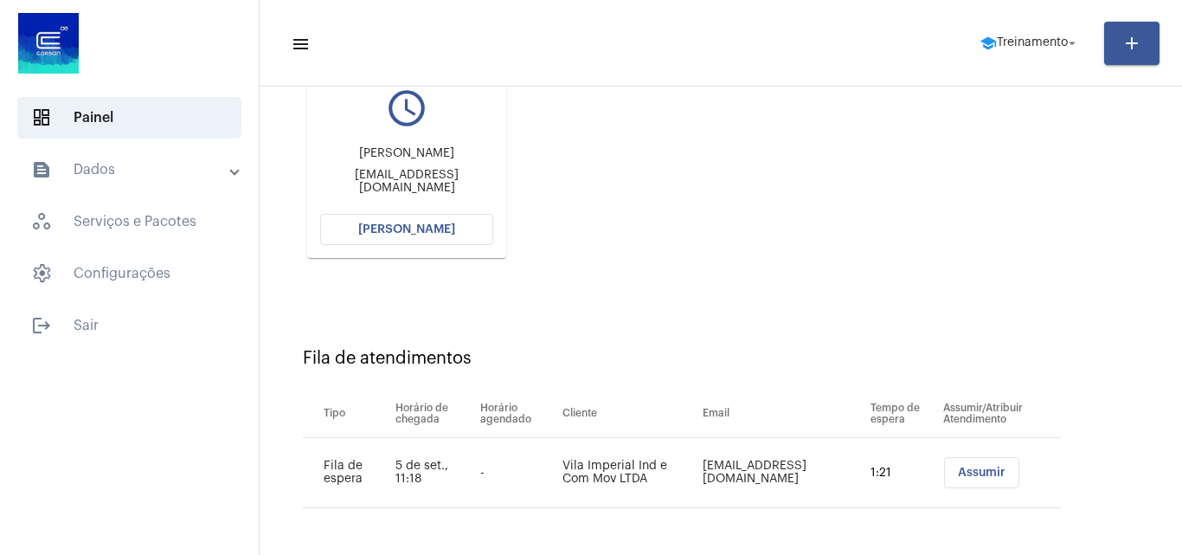
click at [440, 230] on span "[PERSON_NAME]" at bounding box center [406, 229] width 97 height 12
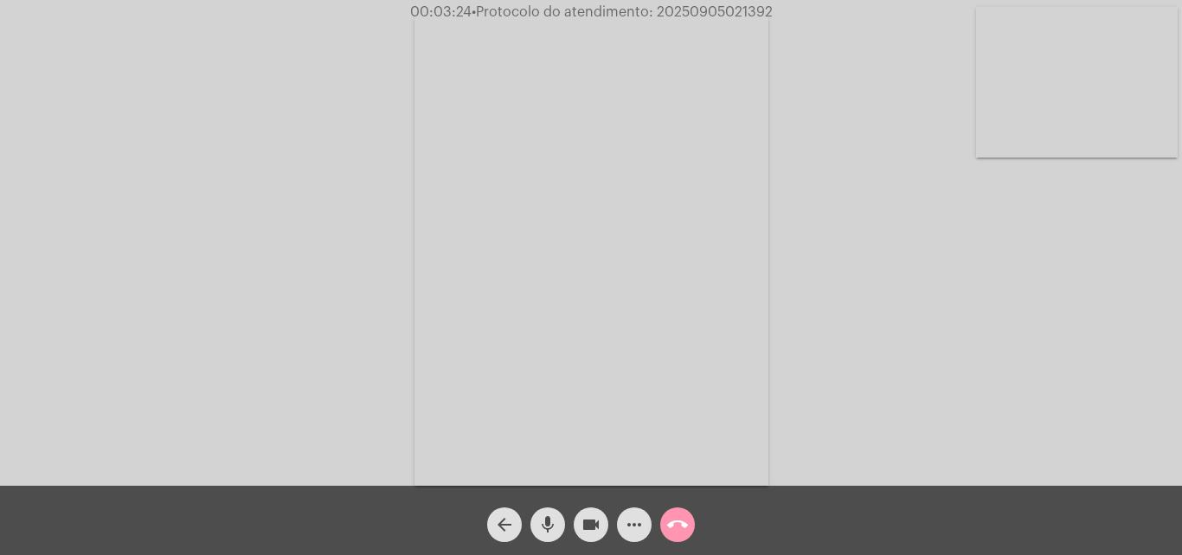
click at [546, 524] on mat-icon "mic" at bounding box center [547, 524] width 21 height 21
click at [595, 524] on mat-icon "videocam" at bounding box center [591, 524] width 21 height 21
click at [551, 530] on mat-icon "mic_off" at bounding box center [547, 524] width 21 height 21
click at [546, 530] on mat-icon "mic" at bounding box center [547, 524] width 21 height 21
click at [554, 519] on mat-icon "mic_off" at bounding box center [547, 524] width 21 height 21
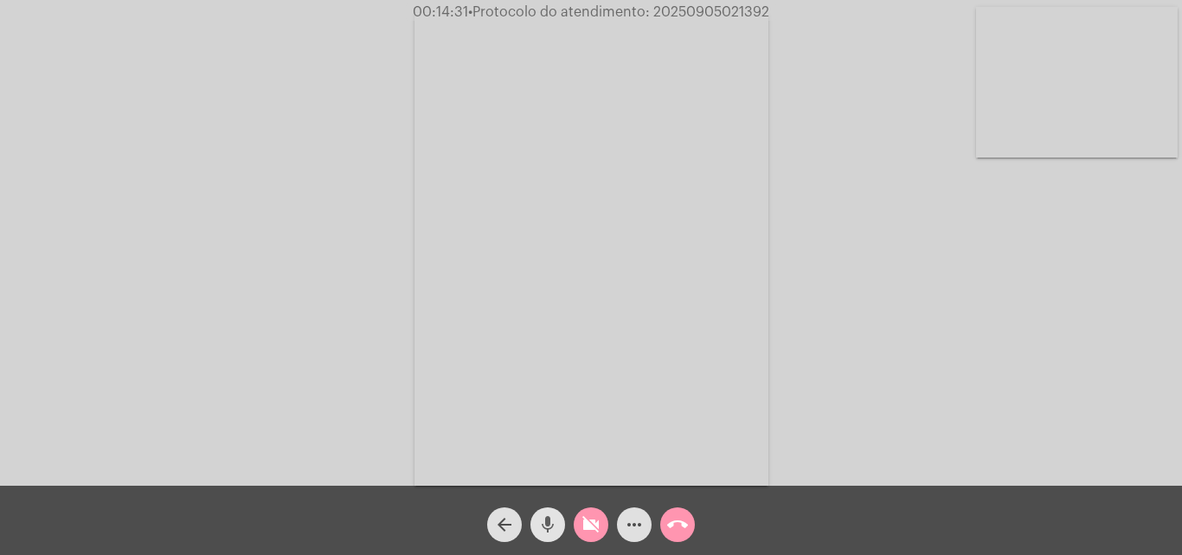
click at [588, 524] on mat-icon "videocam_off" at bounding box center [591, 524] width 21 height 21
click at [733, 1] on div "Acessando Câmera e Microfone..." at bounding box center [591, 242] width 1182 height 485
click at [732, 11] on span "• Protocolo do atendimento: 20250905021392" at bounding box center [621, 12] width 301 height 14
copy span "20250905021392"
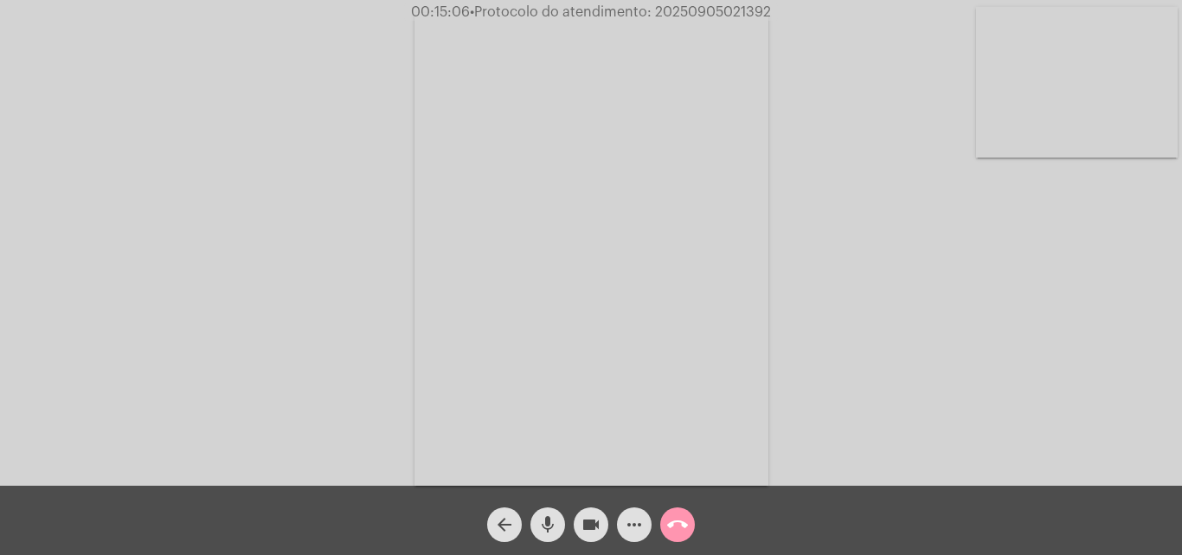
click at [659, 266] on video at bounding box center [592, 249] width 354 height 472
click at [207, 314] on video at bounding box center [264, 247] width 354 height 472
click at [601, 224] on video at bounding box center [592, 249] width 354 height 472
click at [167, 251] on video at bounding box center [264, 247] width 354 height 472
click at [365, 190] on div "Acessando Câmera e Microfone..." at bounding box center [591, 246] width 1179 height 485
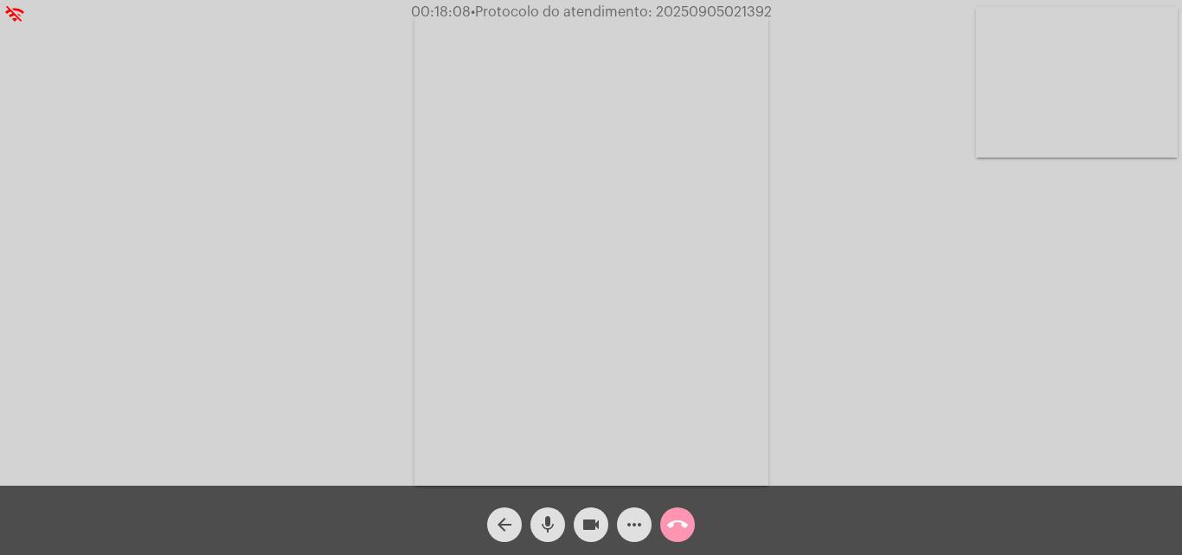
click at [681, 525] on mat-icon "call_end" at bounding box center [677, 524] width 21 height 21
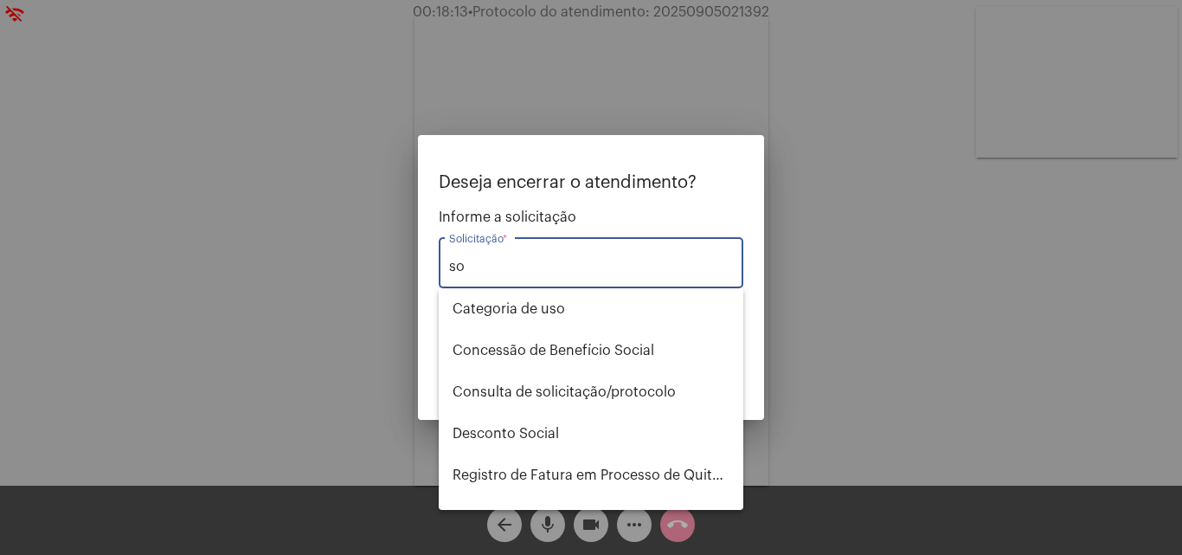
type input "s"
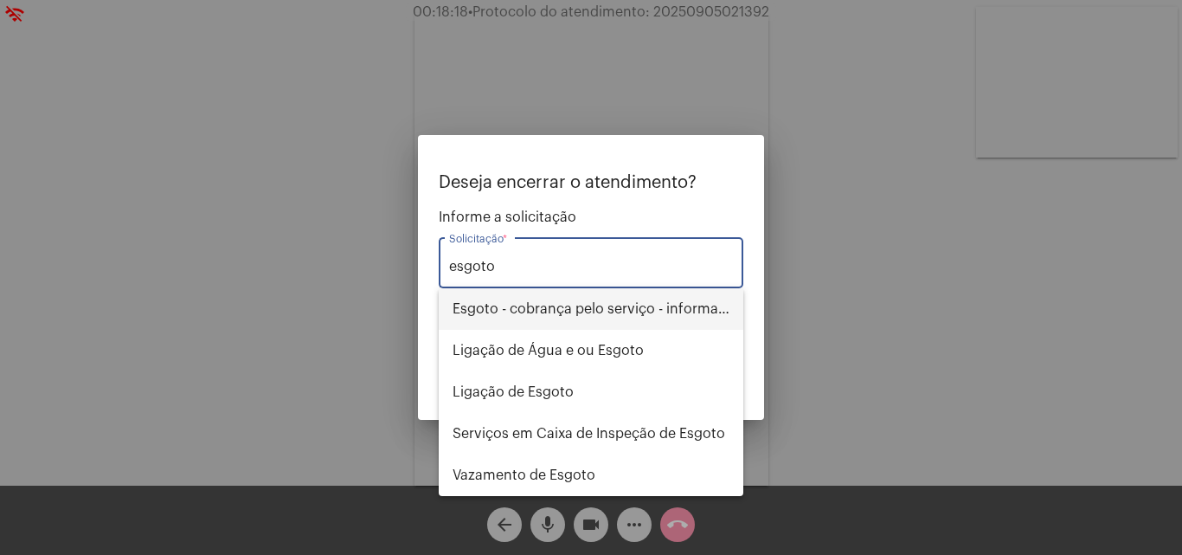
click at [700, 313] on span "Esgoto - cobrança pelo serviço - informações" at bounding box center [591, 309] width 277 height 42
type input "Esgoto - cobrança pelo serviço - informações"
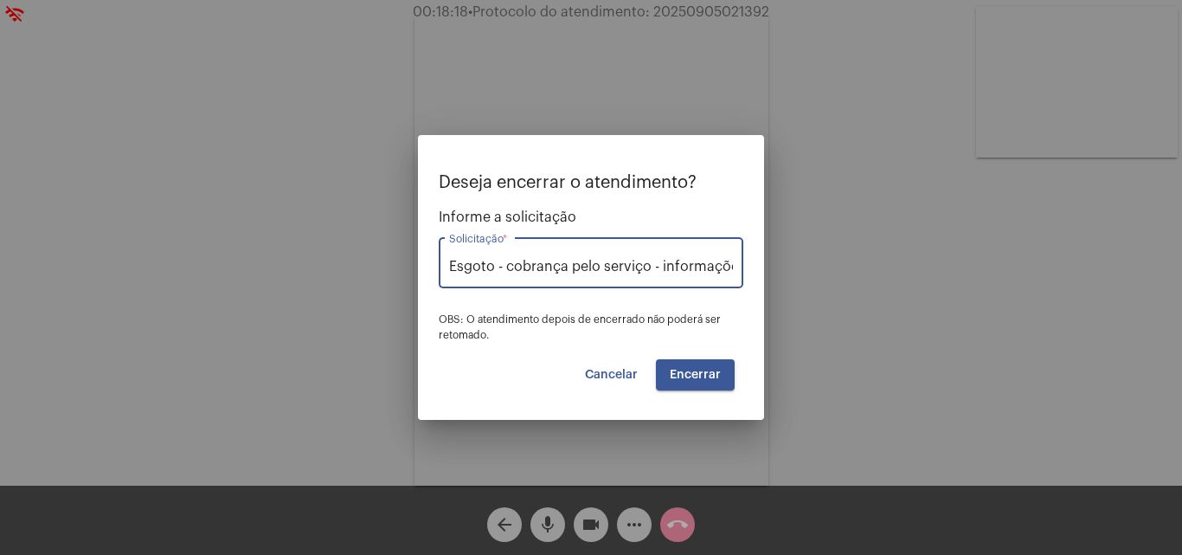
scroll to position [0, 10]
click at [690, 374] on span "Encerrar" at bounding box center [695, 375] width 51 height 12
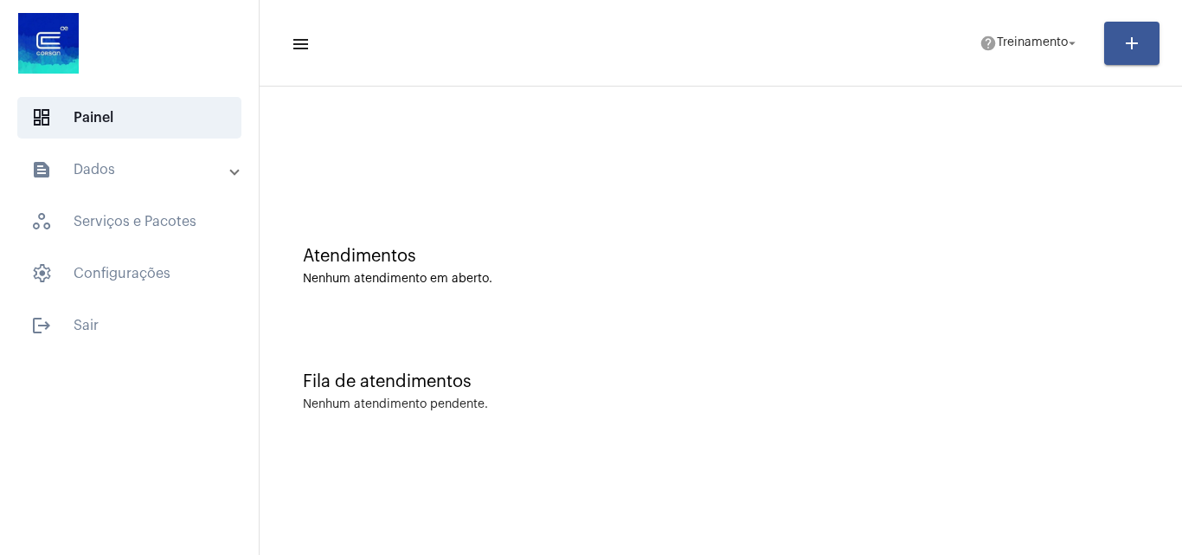
click at [93, 160] on mat-panel-title "text_snippet_outlined Dados" at bounding box center [131, 169] width 200 height 21
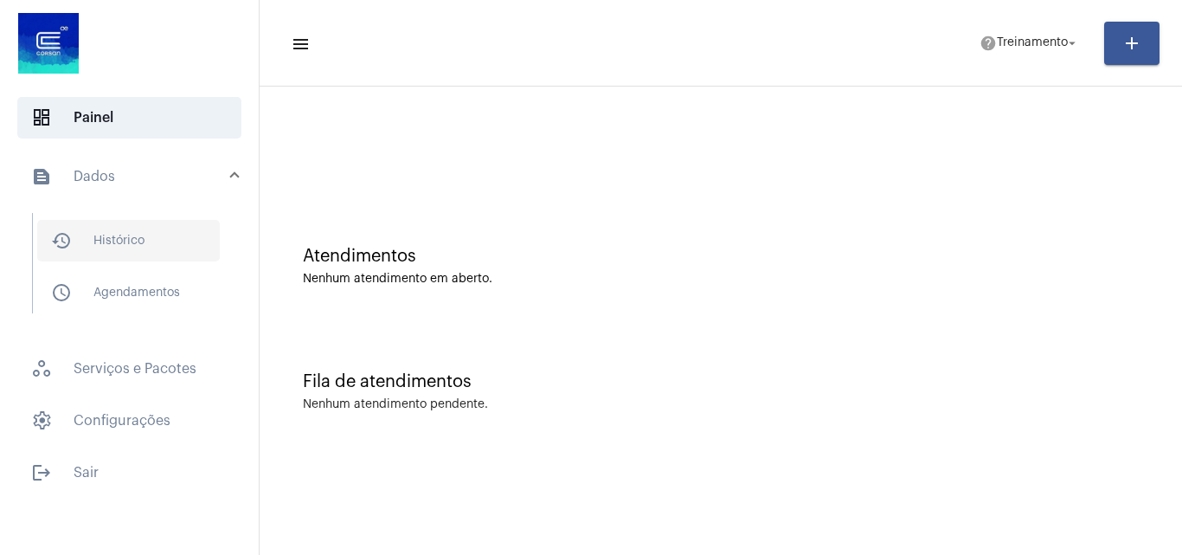
click at [136, 247] on span "history_outlined Histórico" at bounding box center [128, 241] width 183 height 42
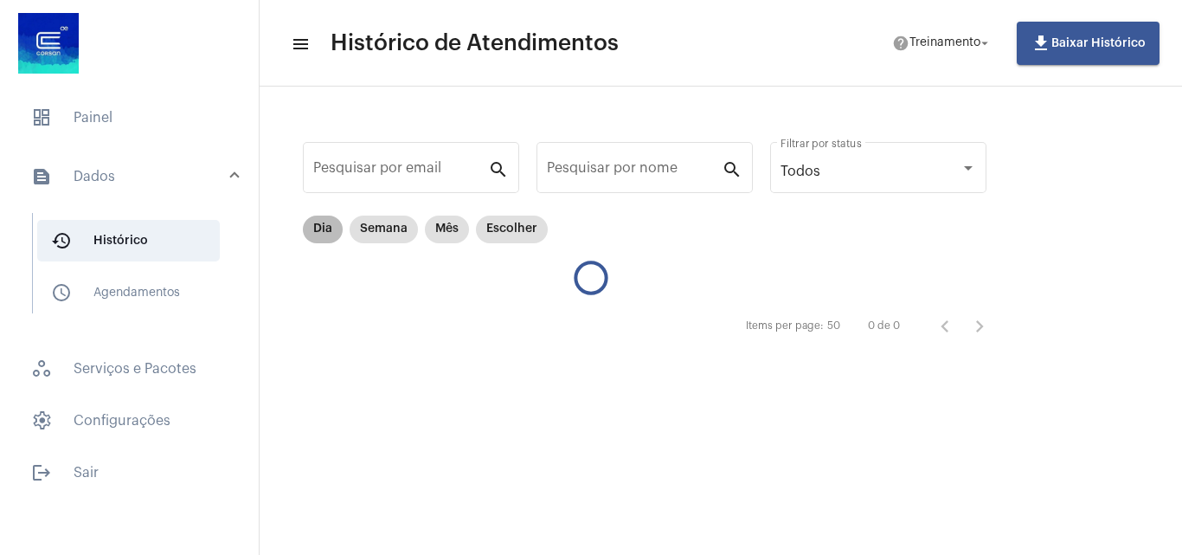
click at [337, 228] on mat-chip "Dia" at bounding box center [323, 229] width 40 height 28
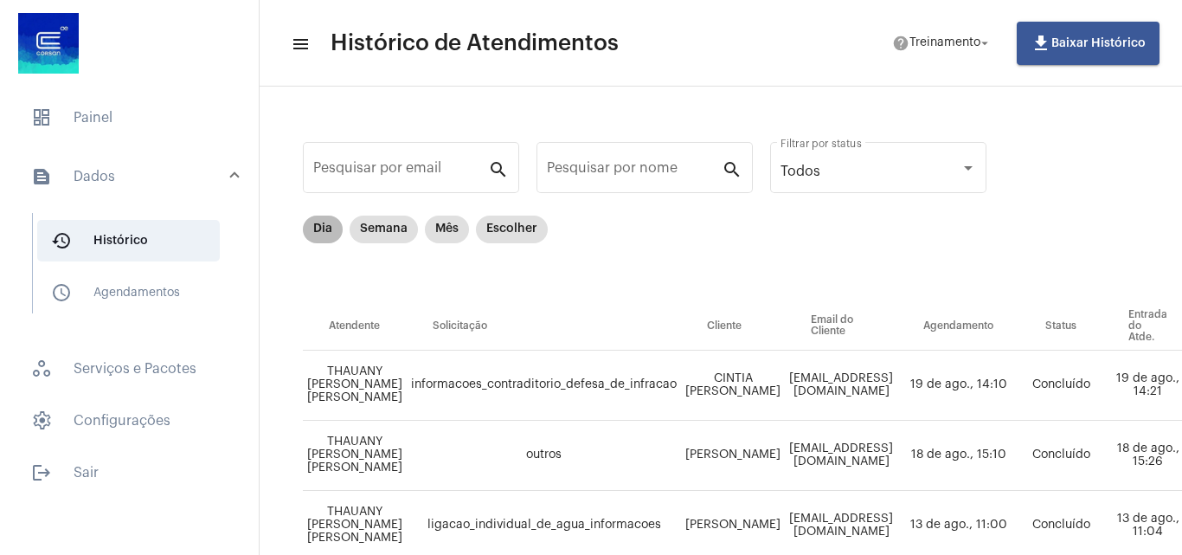
click at [324, 226] on mat-chip "Dia" at bounding box center [323, 229] width 40 height 28
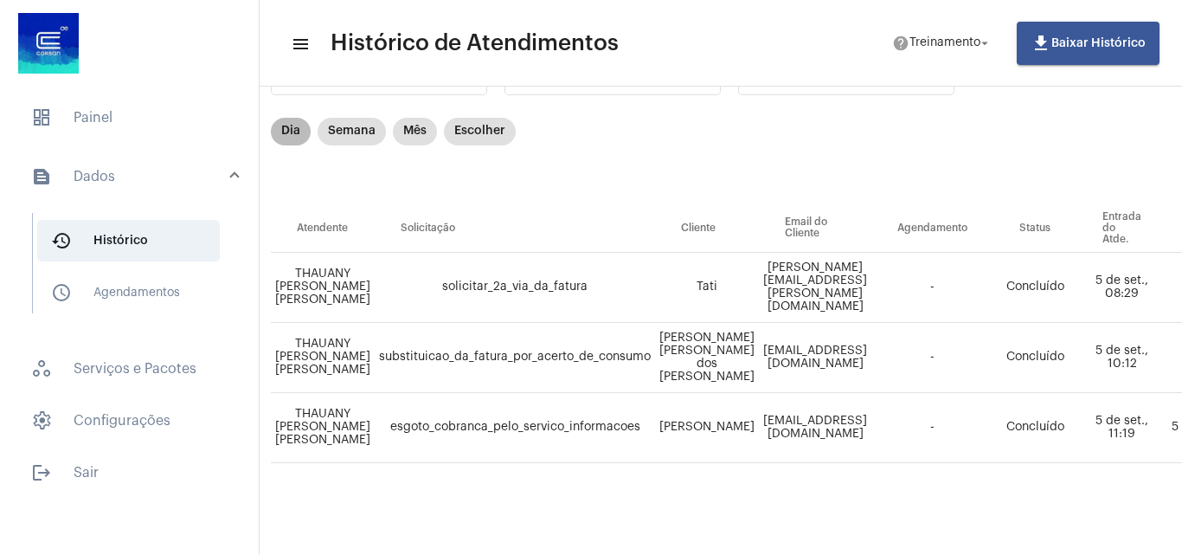
scroll to position [111, 0]
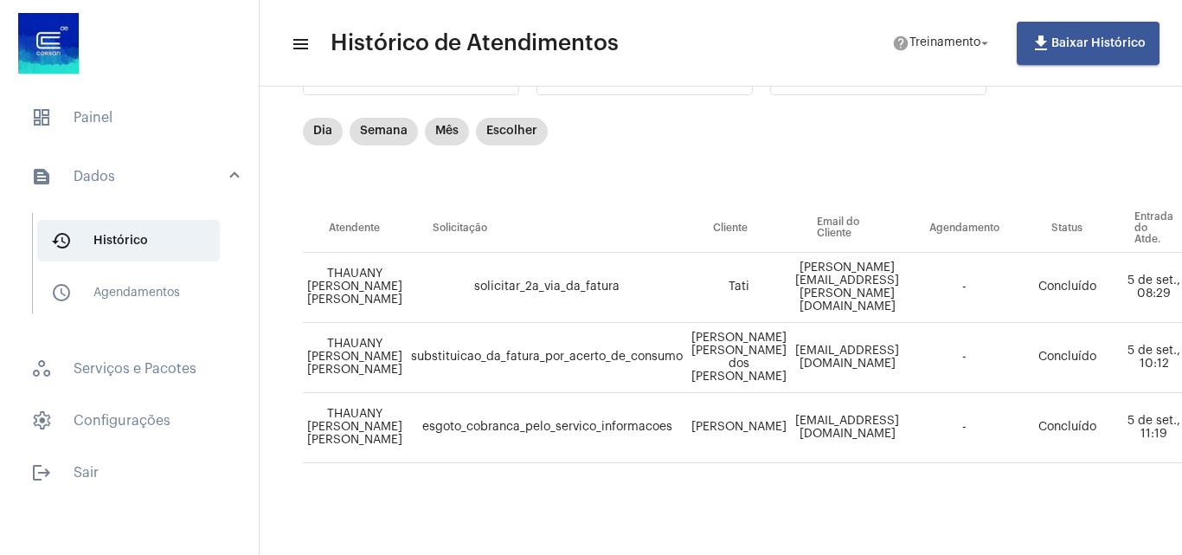
drag, startPoint x: 698, startPoint y: 417, endPoint x: 755, endPoint y: 419, distance: 57.1
click at [755, 419] on td "[PERSON_NAME]" at bounding box center [739, 428] width 104 height 70
click at [724, 407] on td "[PERSON_NAME]" at bounding box center [739, 428] width 104 height 70
drag, startPoint x: 778, startPoint y: 411, endPoint x: 933, endPoint y: 411, distance: 154.9
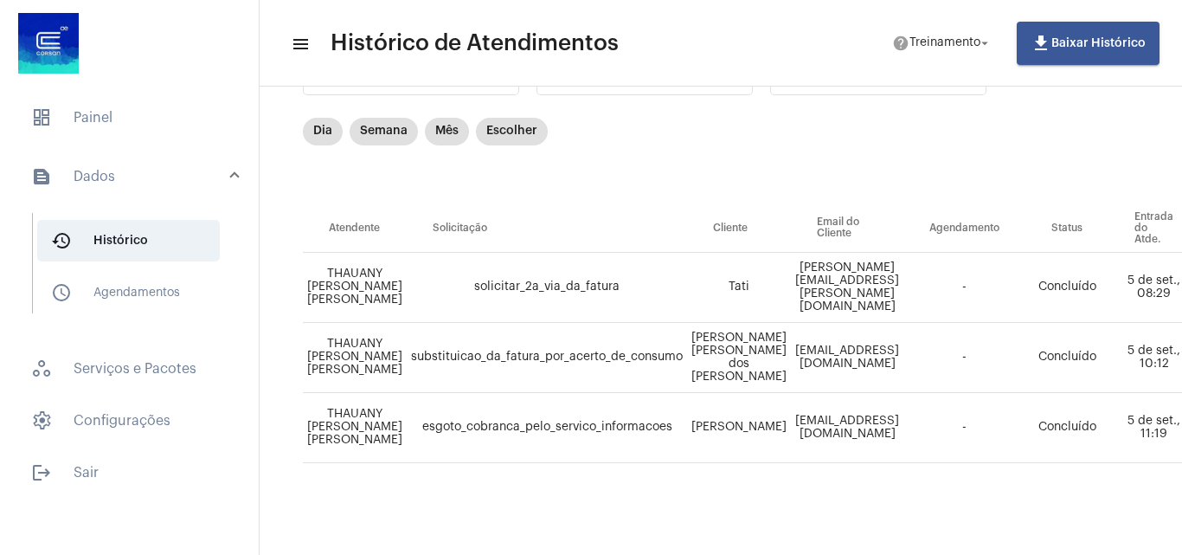
click at [903, 411] on td "[EMAIL_ADDRESS][DOMAIN_NAME]" at bounding box center [847, 428] width 112 height 70
copy td "[EMAIL_ADDRESS][DOMAIN_NAME]"
click at [562, 503] on div "Pesquisar por email search Pesquisar por nome search Todos Filtrar por status D…" at bounding box center [1093, 271] width 1632 height 531
drag, startPoint x: 700, startPoint y: 538, endPoint x: 792, endPoint y: 536, distance: 91.8
click at [864, 537] on div "Pesquisar por email search Pesquisar por nome search Todos Filtrar por status D…" at bounding box center [721, 272] width 922 height 566
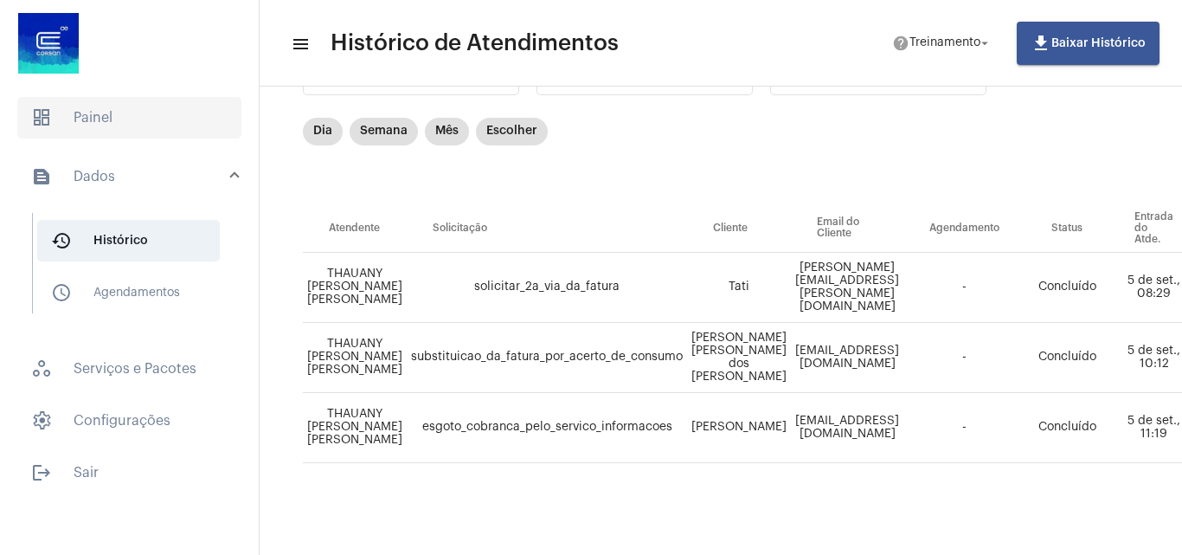
click at [81, 106] on span "dashboard Painel" at bounding box center [129, 118] width 224 height 42
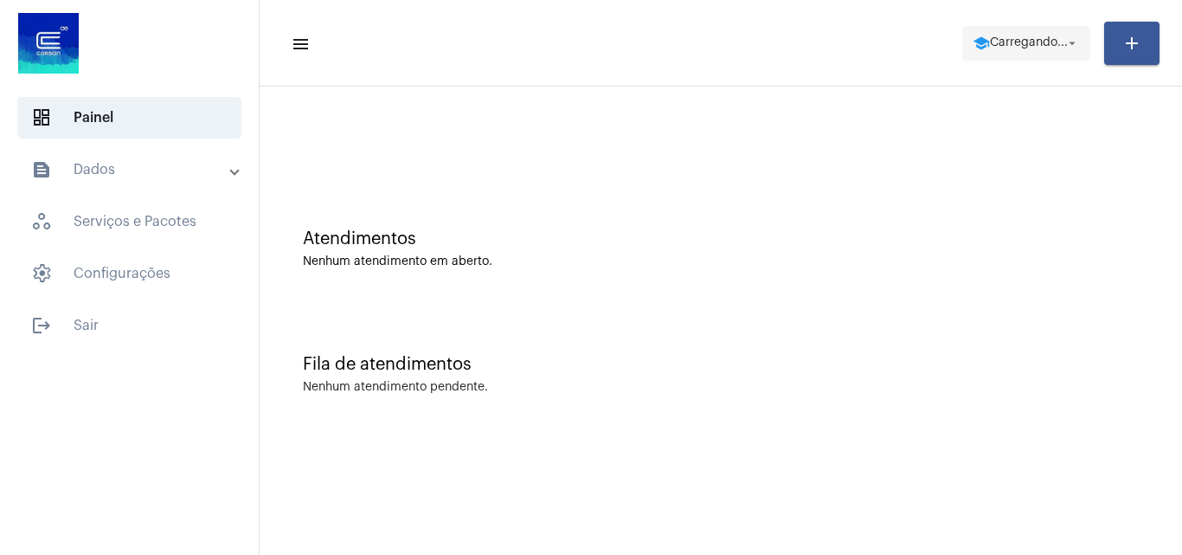
click at [1012, 43] on span "Carregando..." at bounding box center [1029, 43] width 78 height 12
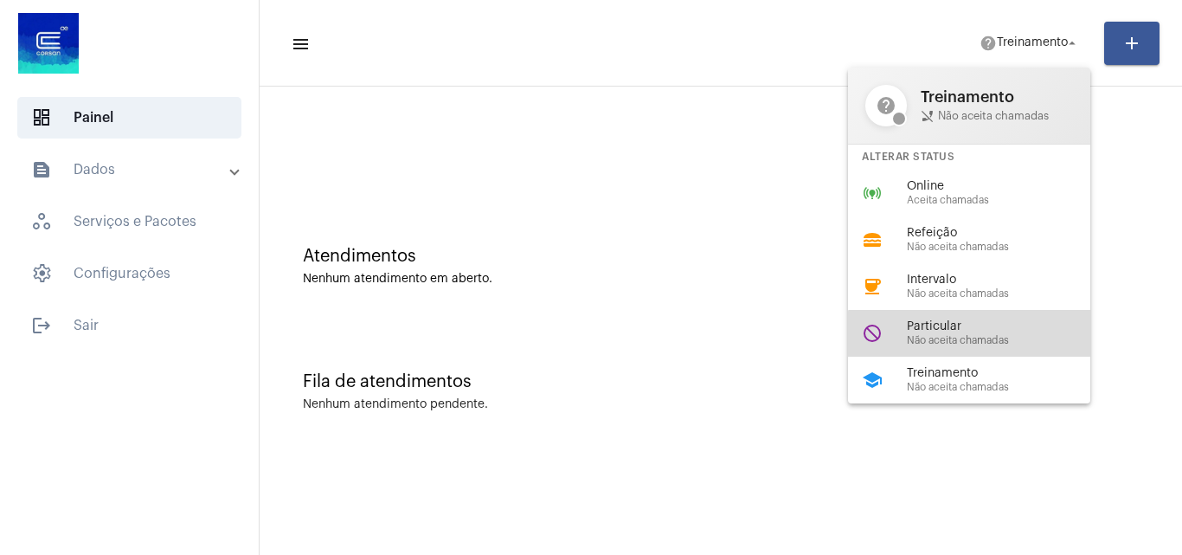
click at [972, 340] on span "Não aceita chamadas" at bounding box center [1005, 340] width 197 height 11
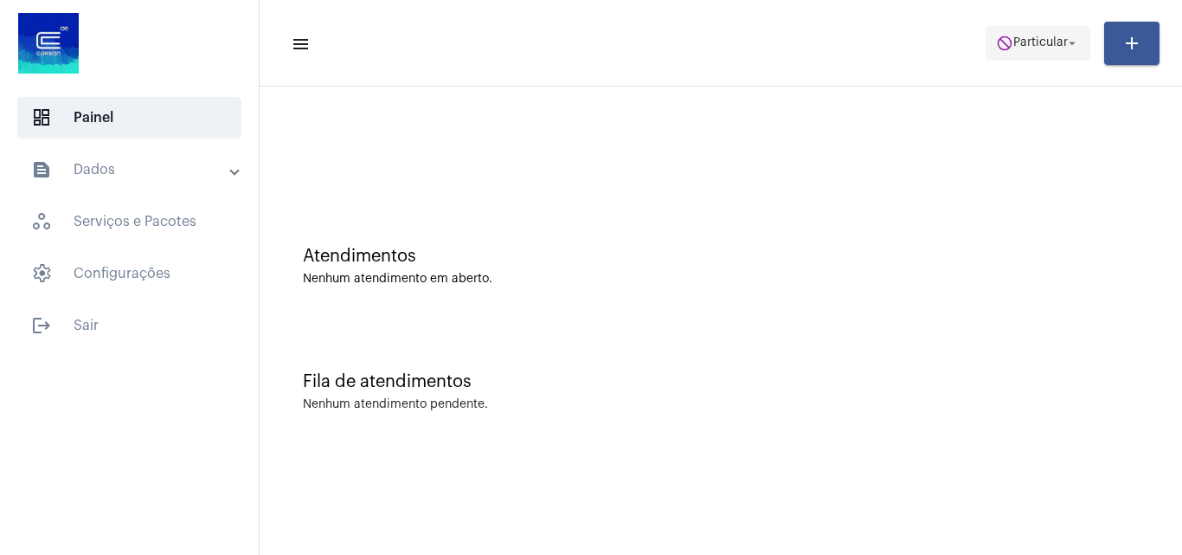
click at [1026, 42] on span "Particular" at bounding box center [1040, 43] width 55 height 12
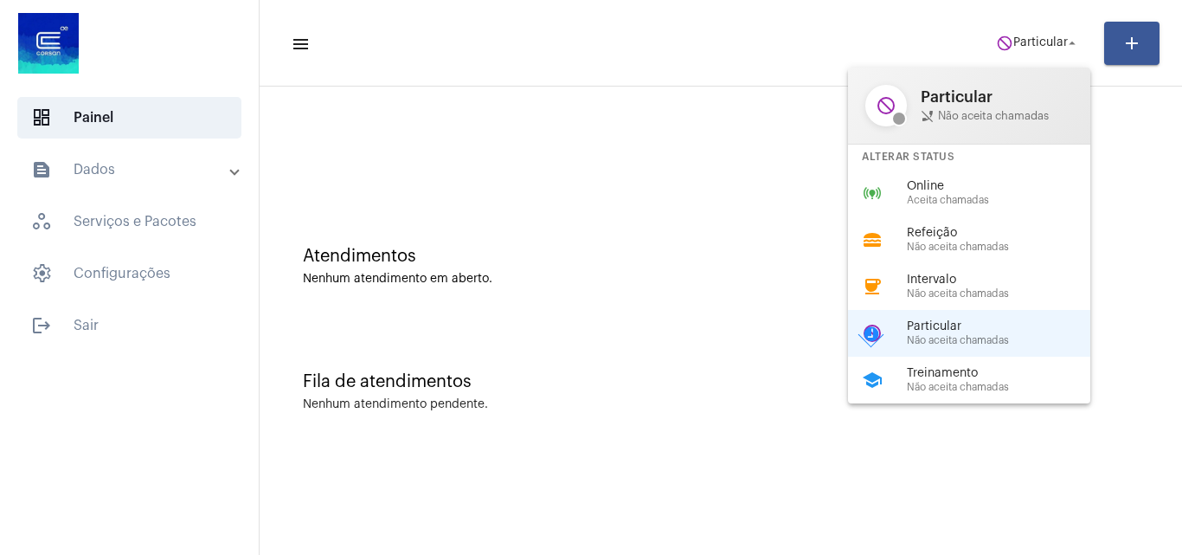
drag, startPoint x: 946, startPoint y: 187, endPoint x: 857, endPoint y: 186, distance: 89.1
click at [947, 187] on span "Online" at bounding box center [1005, 186] width 197 height 13
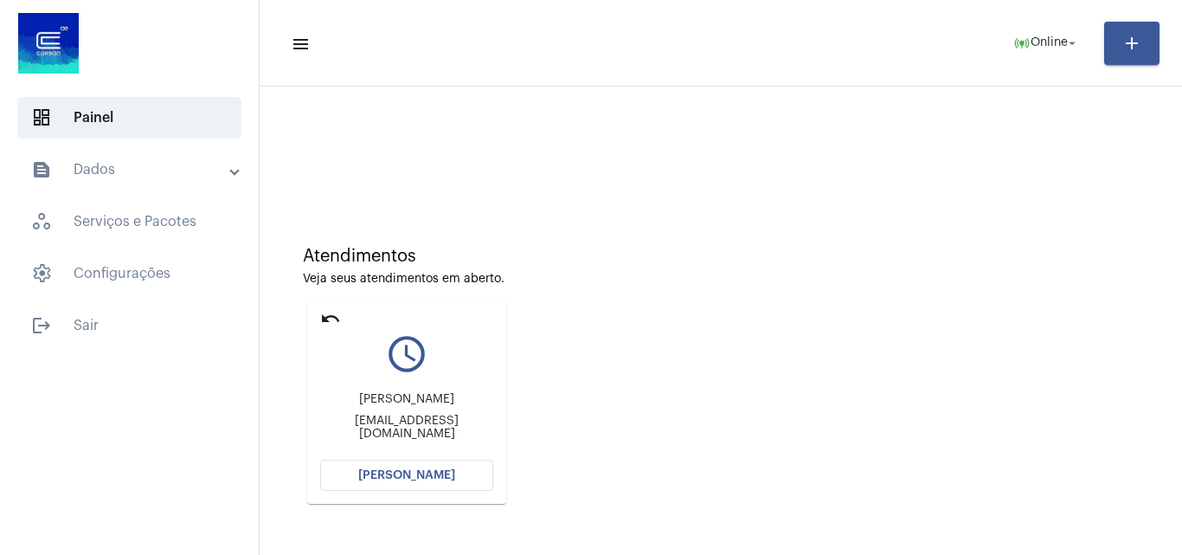
click at [337, 315] on mat-icon "undo" at bounding box center [330, 318] width 21 height 21
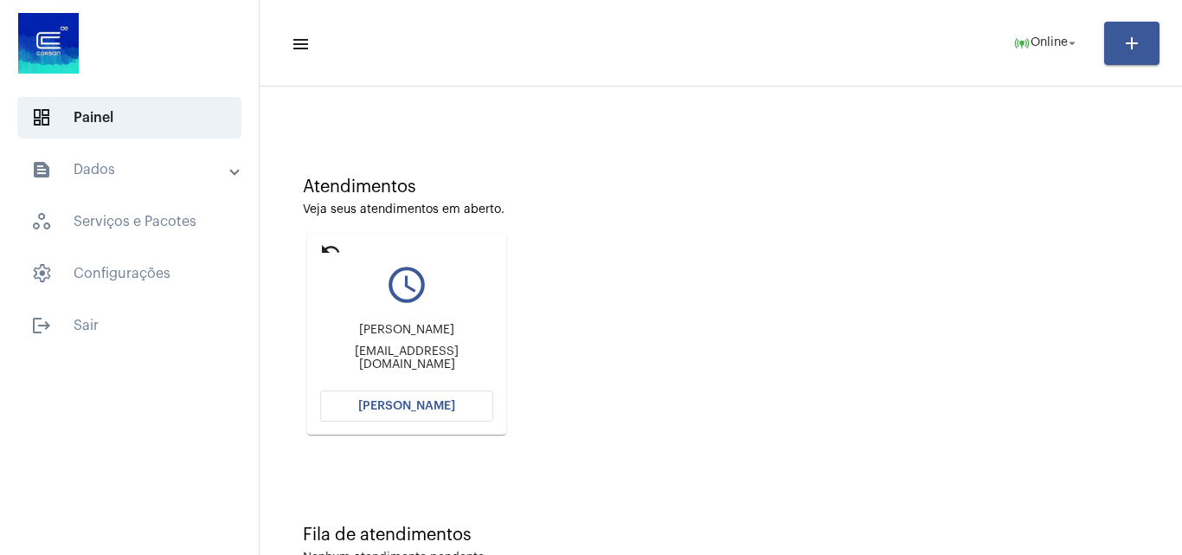
scroll to position [122, 0]
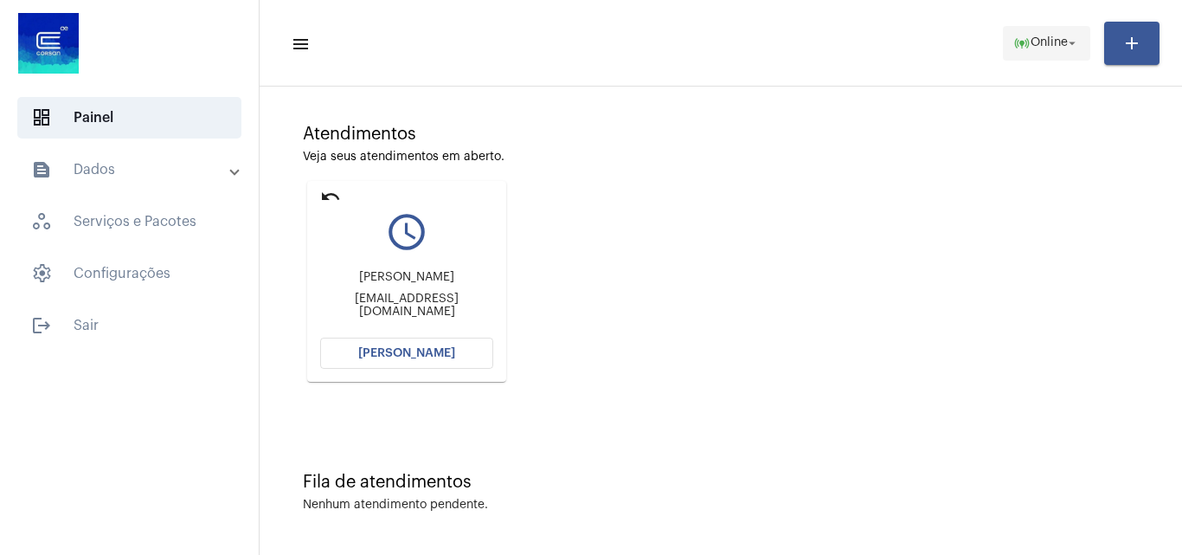
click at [1016, 45] on mat-icon "online_prediction" at bounding box center [1021, 43] width 17 height 17
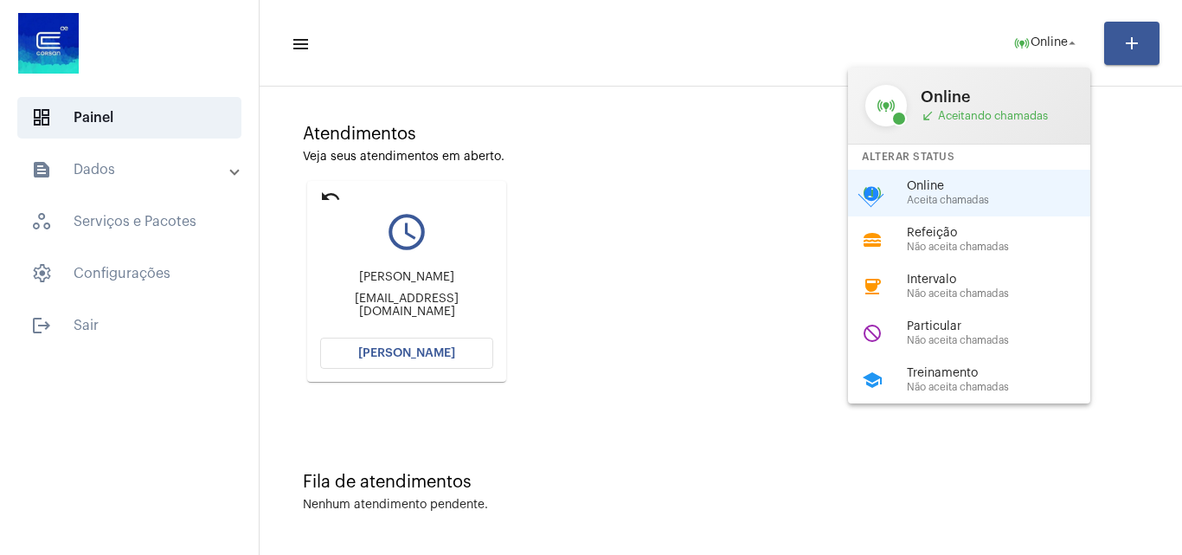
click at [1039, 47] on div at bounding box center [591, 277] width 1182 height 555
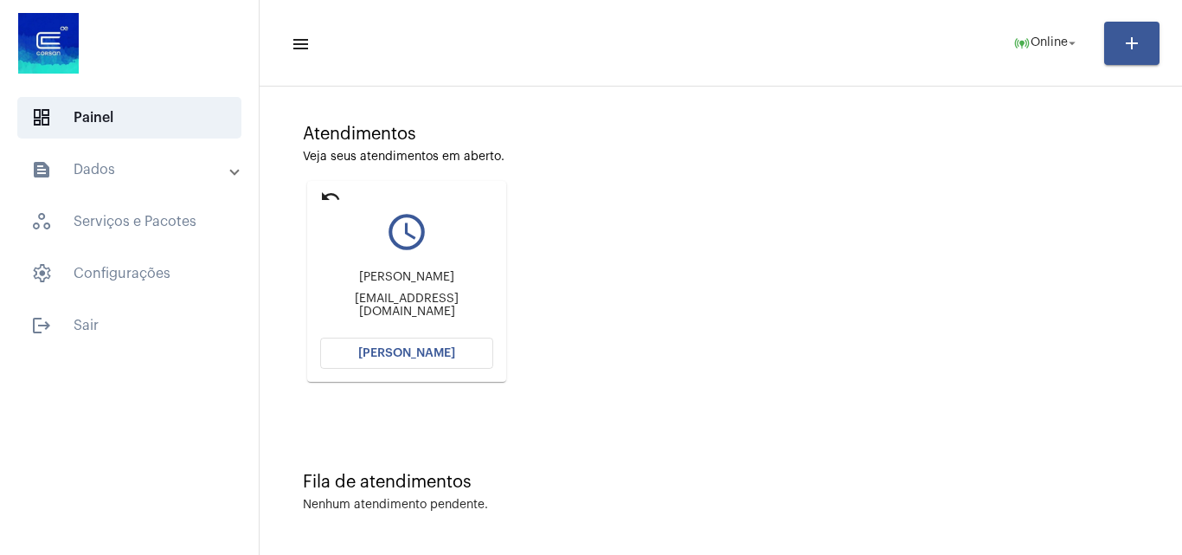
click at [483, 358] on button "[PERSON_NAME]" at bounding box center [406, 352] width 173 height 31
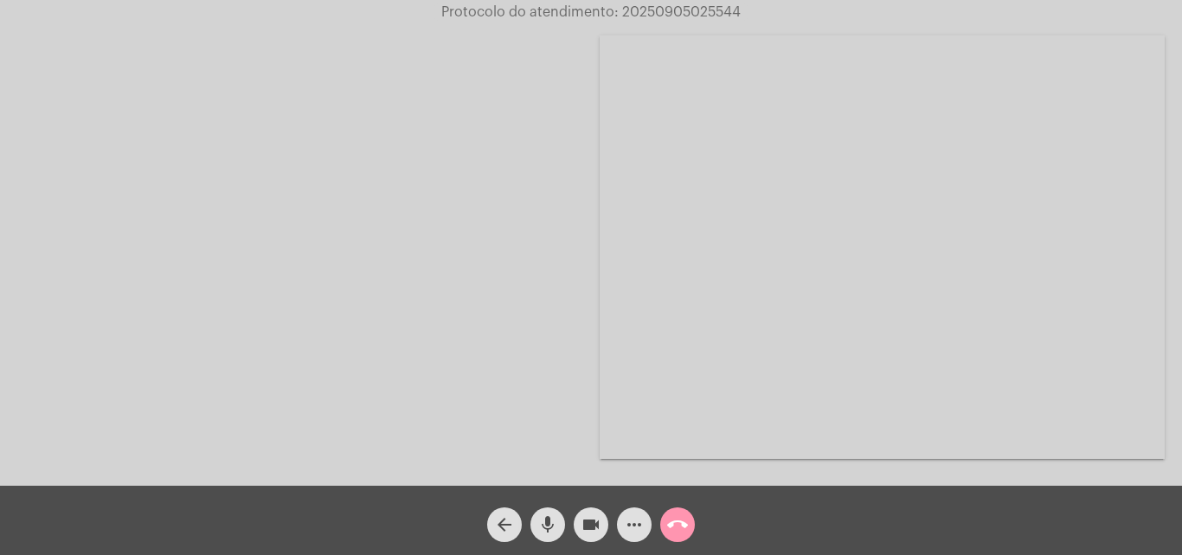
drag, startPoint x: 483, startPoint y: 358, endPoint x: 556, endPoint y: 300, distance: 93.7
click at [556, 300] on div at bounding box center [299, 247] width 565 height 481
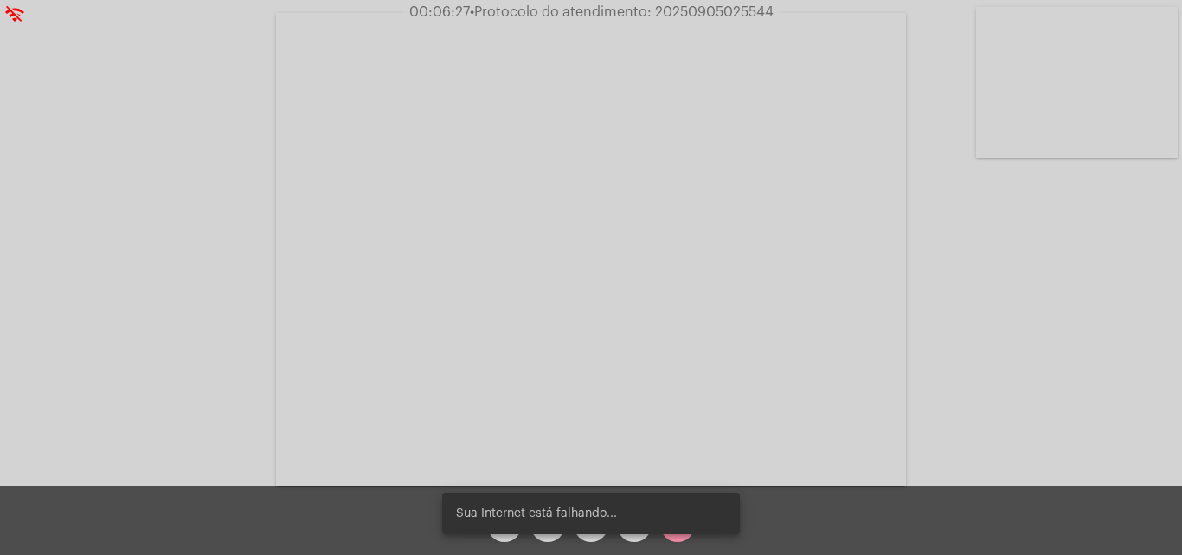
click at [727, 13] on span "• Protocolo do atendimento: 20250905025544" at bounding box center [622, 12] width 304 height 14
copy span "20250905025544"
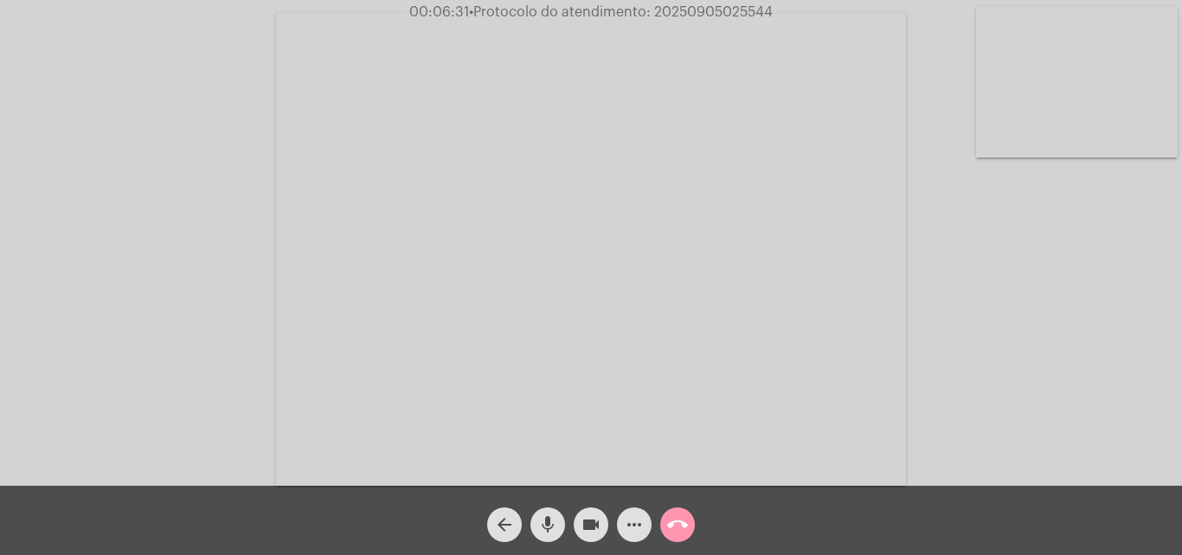
click at [952, 212] on div "Acessando Câmera e Microfone..." at bounding box center [591, 246] width 1179 height 485
click at [684, 537] on span "call_end" at bounding box center [677, 524] width 21 height 35
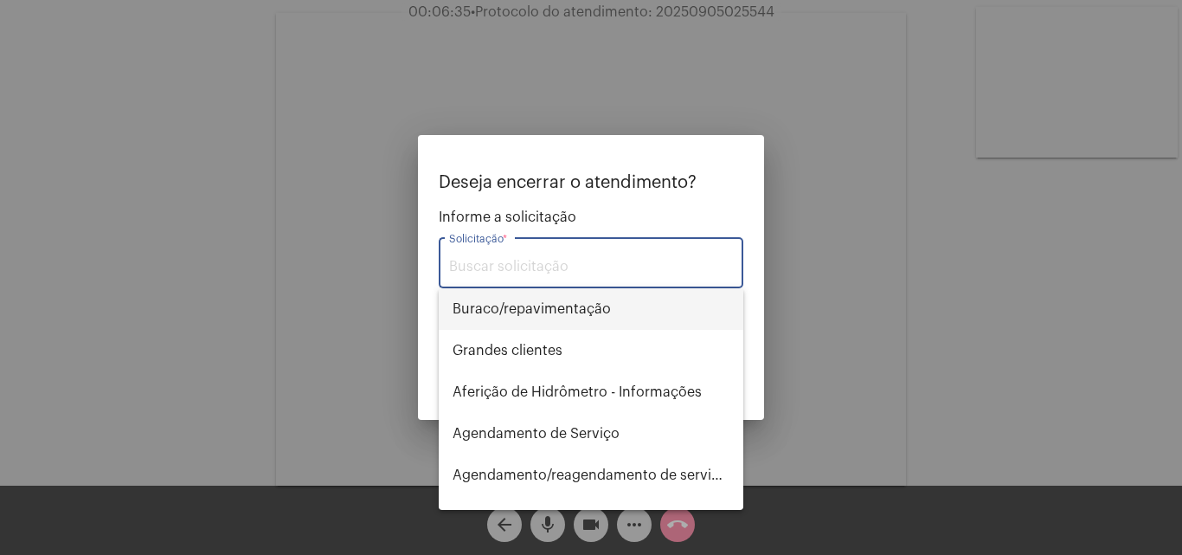
type input "o"
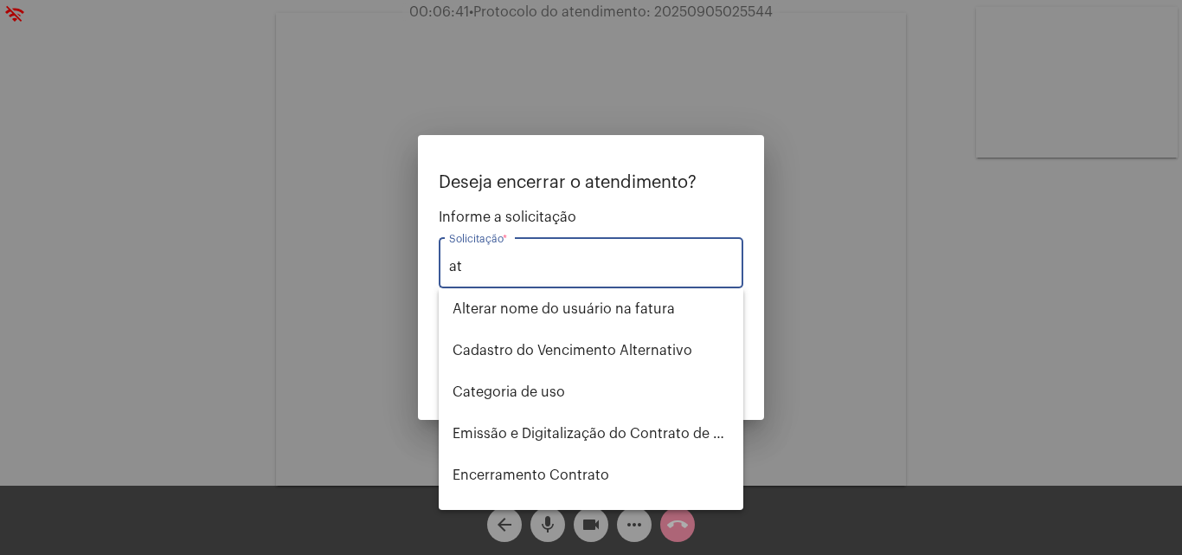
type input "a"
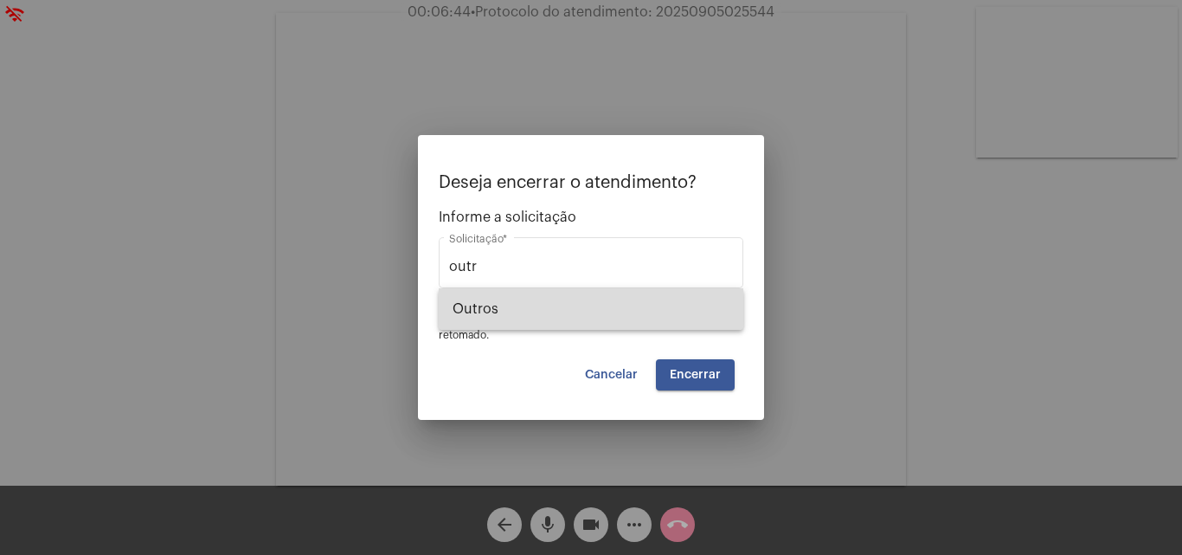
click at [533, 293] on span "Outros" at bounding box center [591, 309] width 277 height 42
type input "Outros"
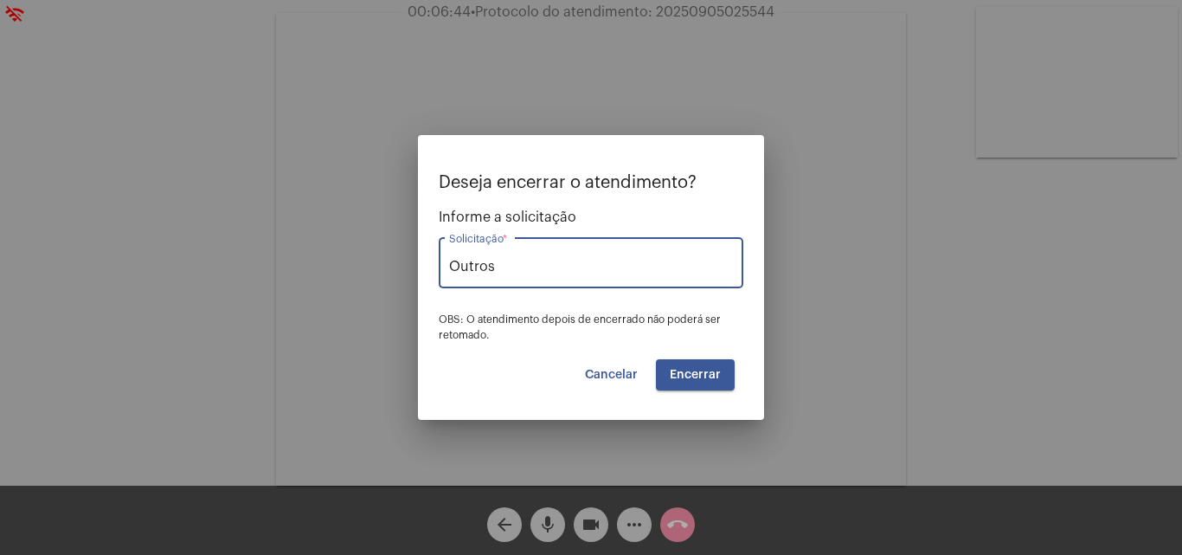
click at [685, 367] on button "Encerrar" at bounding box center [695, 374] width 79 height 31
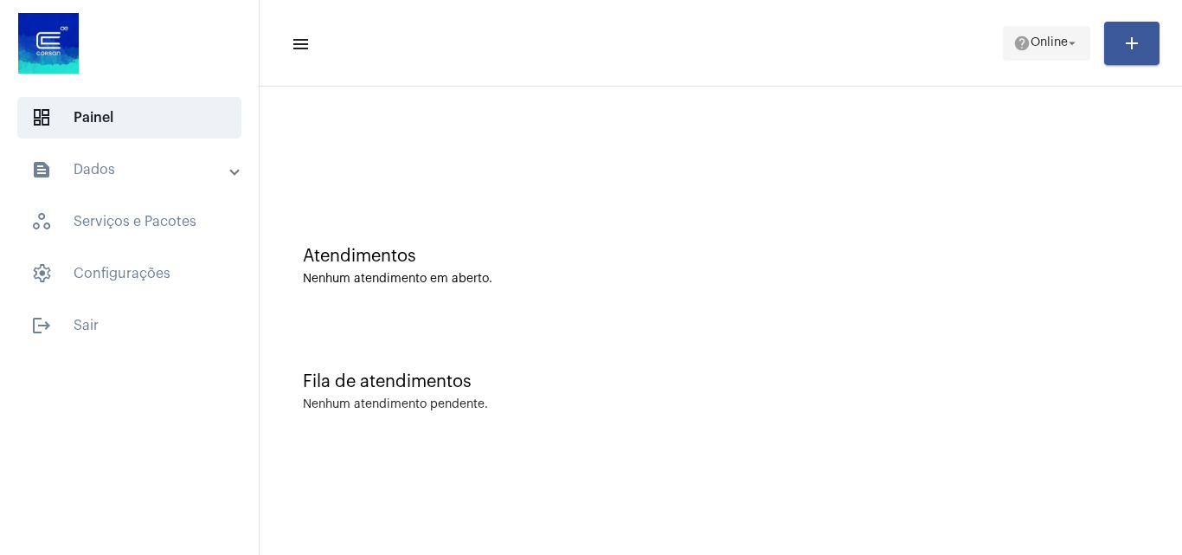
click at [1022, 40] on mat-icon "help" at bounding box center [1021, 43] width 17 height 17
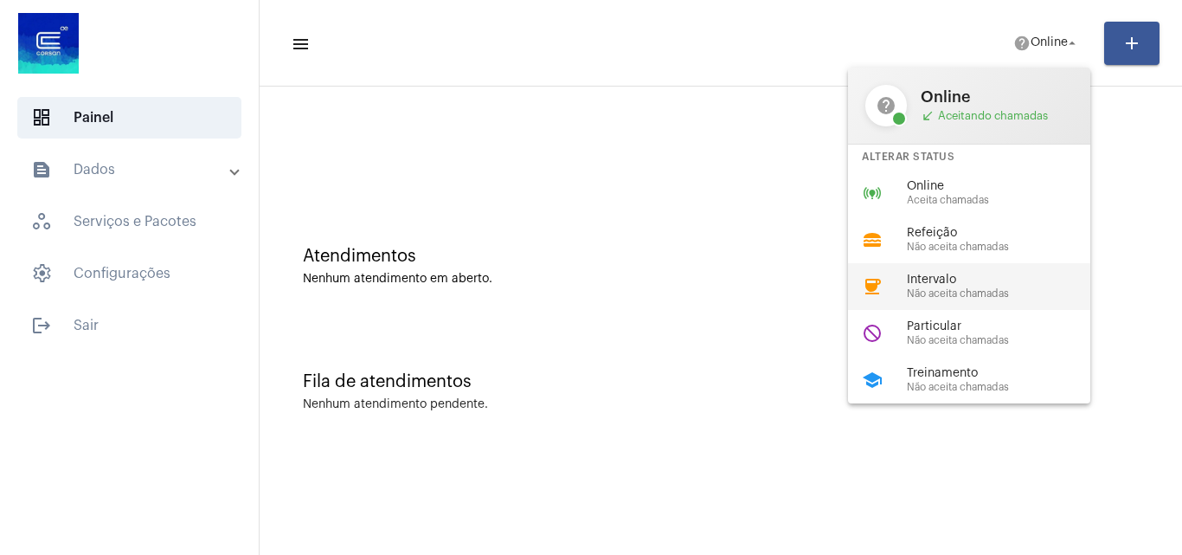
click at [972, 296] on span "Não aceita chamadas" at bounding box center [1005, 293] width 197 height 11
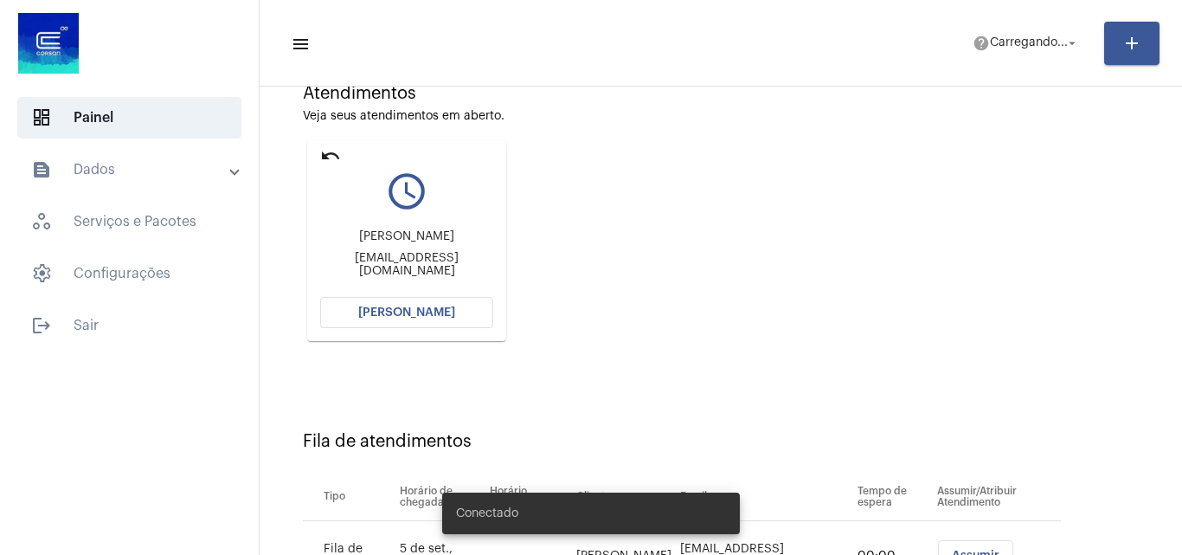
scroll to position [246, 0]
